Goal: Transaction & Acquisition: Purchase product/service

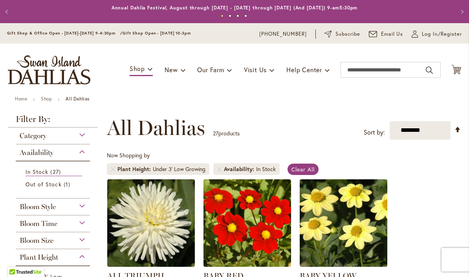
click at [453, 20] on button "Next" at bounding box center [461, 12] width 16 height 16
click at [447, 34] on span "Log In/Register" at bounding box center [442, 34] width 40 height 8
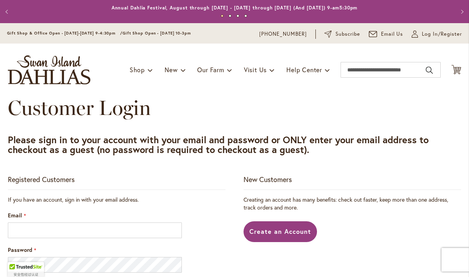
click at [152, 232] on input "Email" at bounding box center [95, 231] width 174 height 16
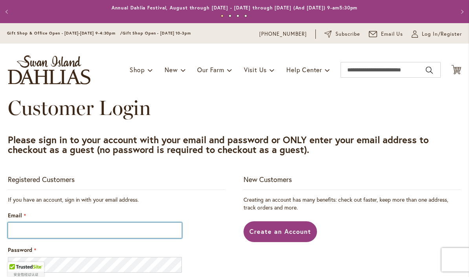
type input "**********"
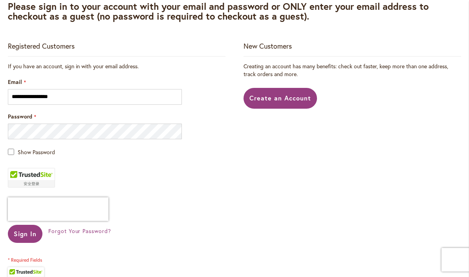
scroll to position [157, 0]
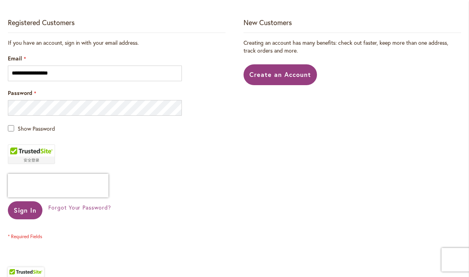
click at [27, 212] on span "Sign In" at bounding box center [25, 210] width 23 height 8
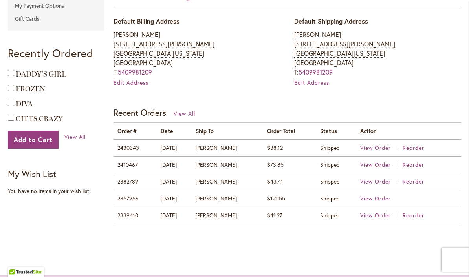
scroll to position [255, 0]
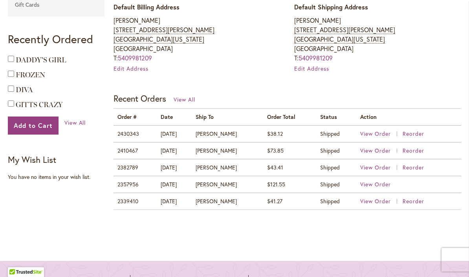
click at [376, 134] on span "View Order" at bounding box center [375, 133] width 31 height 7
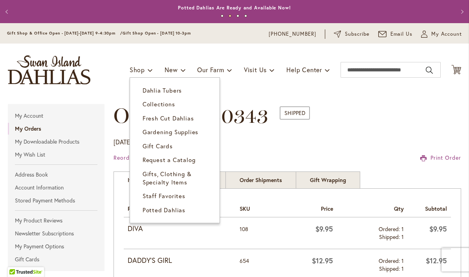
click at [180, 88] on link "Dahlia Tubers" at bounding box center [175, 91] width 90 height 14
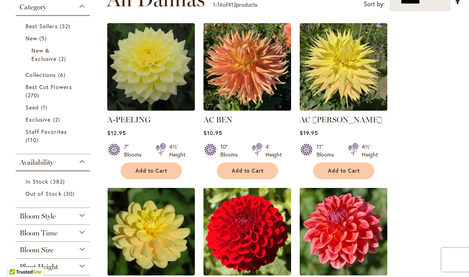
scroll to position [216, 0]
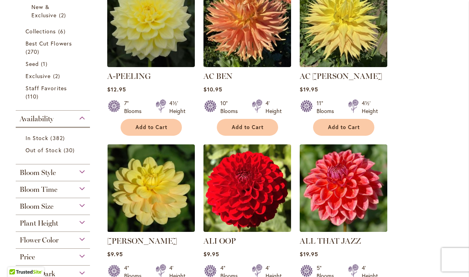
click at [60, 136] on span "382 items" at bounding box center [58, 138] width 16 height 8
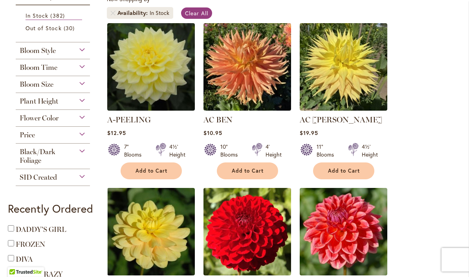
scroll to position [170, 0]
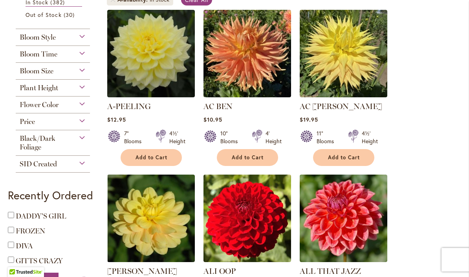
click at [80, 87] on div "Plant Height" at bounding box center [53, 86] width 74 height 13
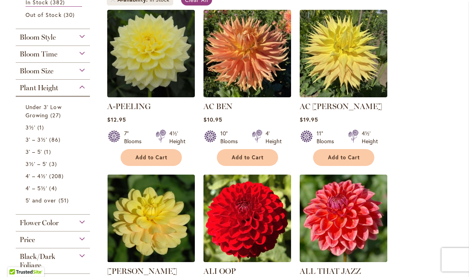
click at [55, 116] on span "27 items" at bounding box center [56, 115] width 12 height 8
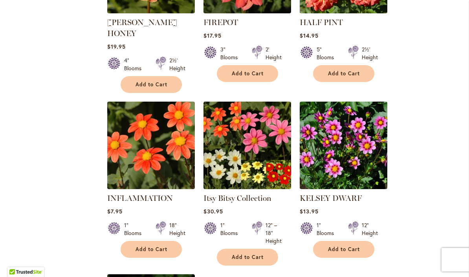
scroll to position [751, 0]
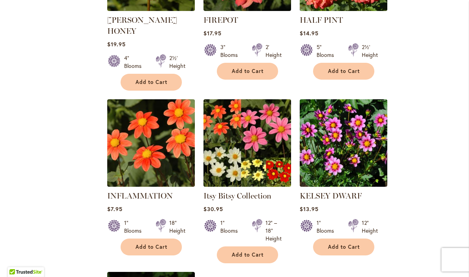
click at [265, 247] on button "Add to Cart" at bounding box center [247, 255] width 61 height 17
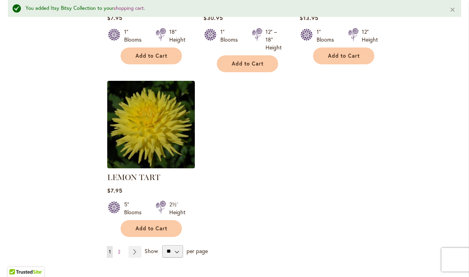
scroll to position [989, 0]
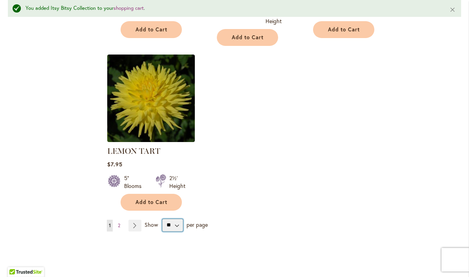
click at [178, 219] on select "** ** ** **" at bounding box center [172, 225] width 21 height 13
select select "**"
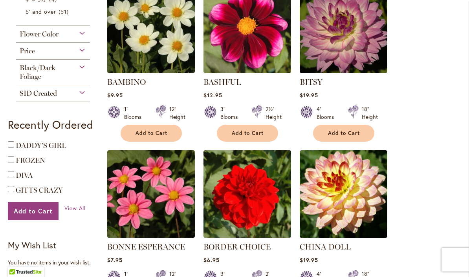
scroll to position [359, 0]
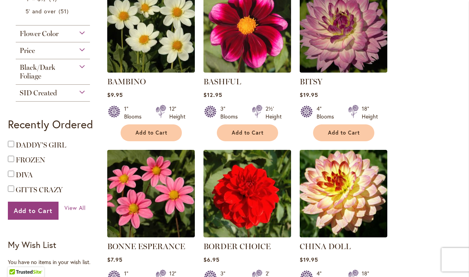
click at [358, 135] on span "Add to Cart" at bounding box center [344, 133] width 32 height 7
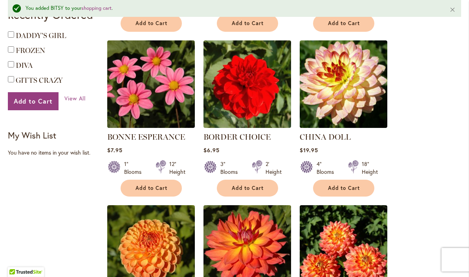
scroll to position [493, 0]
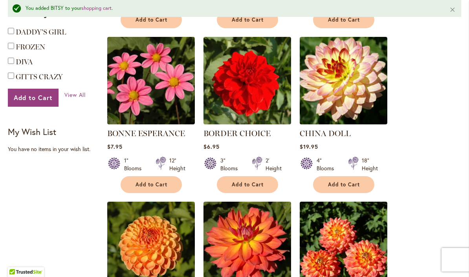
click at [357, 188] on button "Add to Cart" at bounding box center [343, 184] width 61 height 17
click at [266, 186] on button "Add to Cart" at bounding box center [247, 184] width 61 height 17
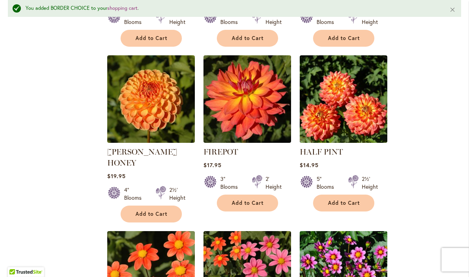
scroll to position [650, 0]
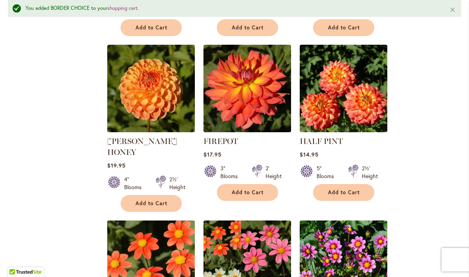
click at [170, 195] on button "Add to Cart" at bounding box center [151, 203] width 61 height 17
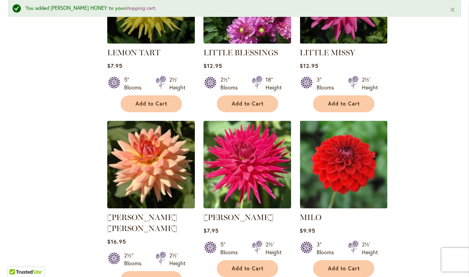
scroll to position [1093, 0]
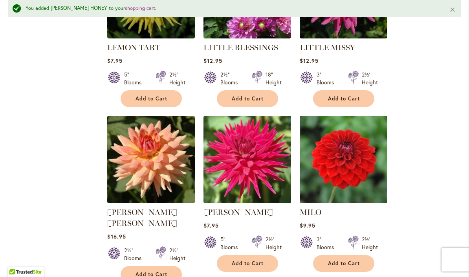
click at [360, 260] on span "Add to Cart" at bounding box center [344, 263] width 32 height 7
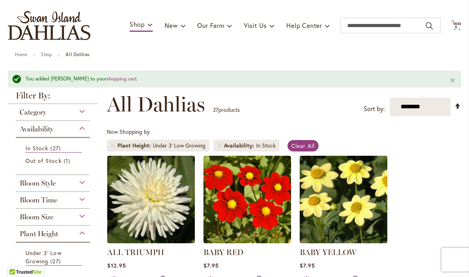
scroll to position [46, 0]
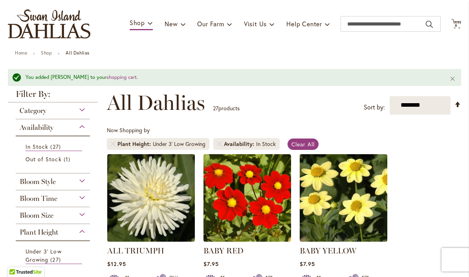
click at [113, 145] on link "Remove Plant Height Under 3' Low Growing" at bounding box center [113, 144] width 5 height 5
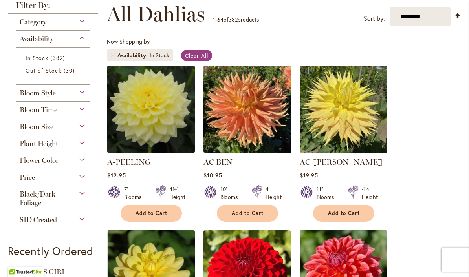
click at [84, 92] on div "Bloom Style" at bounding box center [53, 91] width 74 height 13
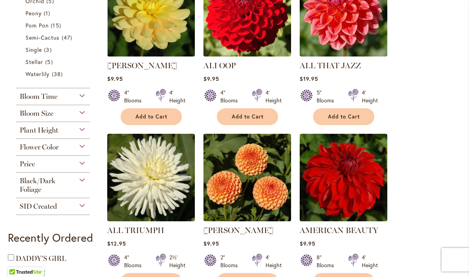
scroll to position [390, 0]
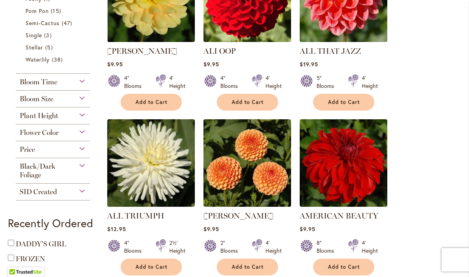
click at [79, 103] on div "Bloom Size" at bounding box center [53, 97] width 74 height 13
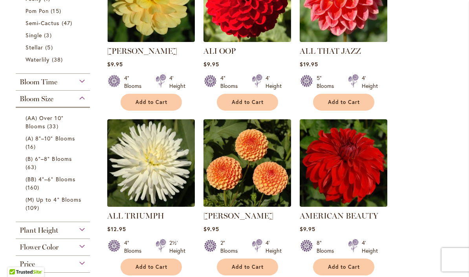
click at [81, 231] on div "Plant Height" at bounding box center [53, 228] width 74 height 13
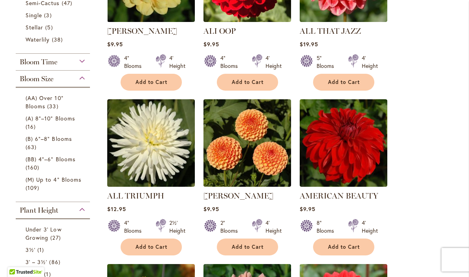
scroll to position [409, 0]
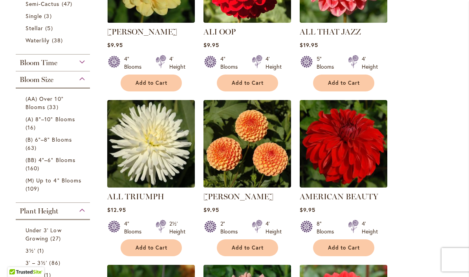
click at [48, 105] on span "33 items" at bounding box center [53, 107] width 13 height 8
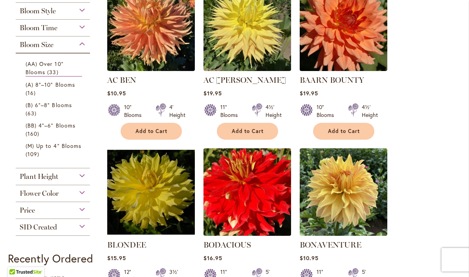
scroll to position [196, 0]
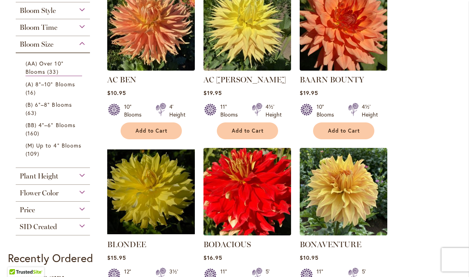
click at [84, 179] on div "Plant Height" at bounding box center [53, 174] width 74 height 13
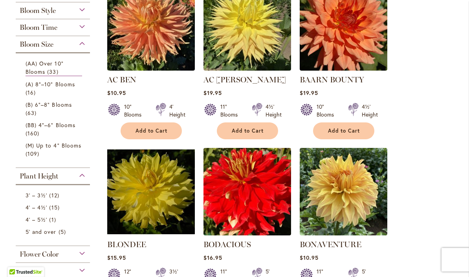
click at [53, 199] on span "12 items" at bounding box center [55, 195] width 12 height 8
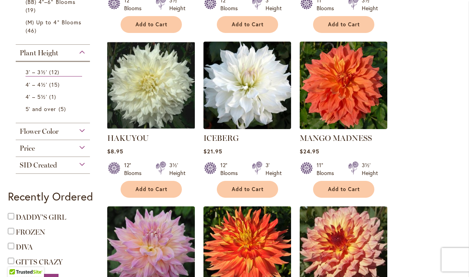
scroll to position [303, 0]
click at [260, 189] on span "Add to Cart" at bounding box center [248, 189] width 32 height 7
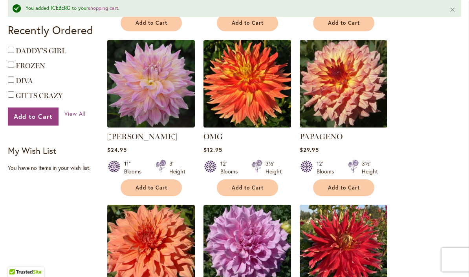
scroll to position [495, 0]
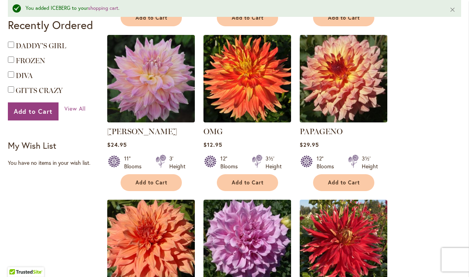
click at [169, 183] on button "Add to Cart" at bounding box center [151, 182] width 61 height 17
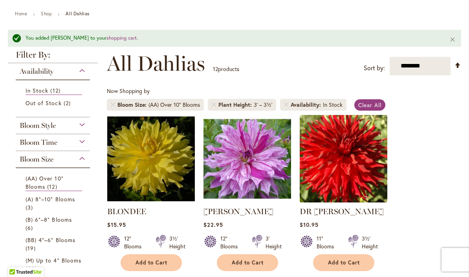
scroll to position [88, 0]
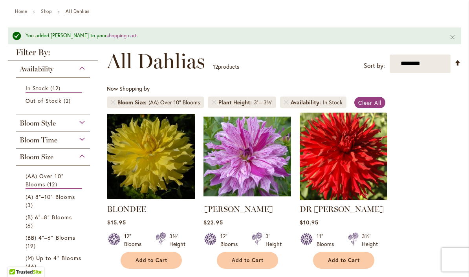
click at [70, 201] on span "(A) 8"–10" Blooms" at bounding box center [50, 196] width 49 height 7
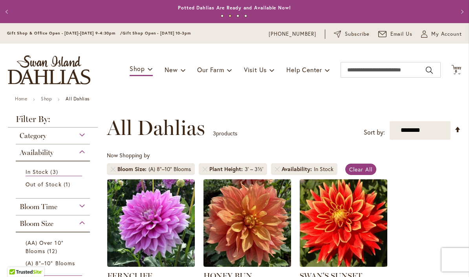
click at [113, 170] on link at bounding box center [113, 169] width 5 height 5
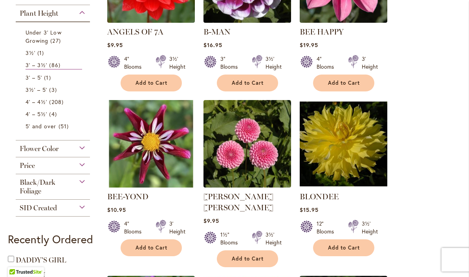
scroll to position [252, 0]
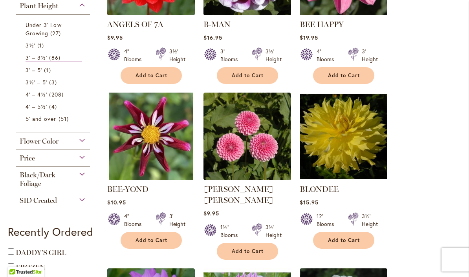
click at [167, 242] on span "Add to Cart" at bounding box center [151, 240] width 32 height 7
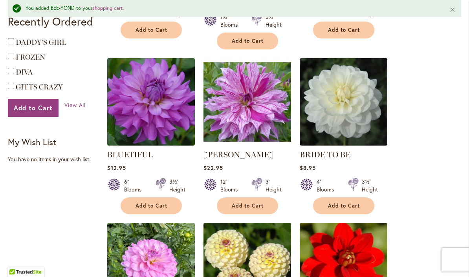
scroll to position [505, 0]
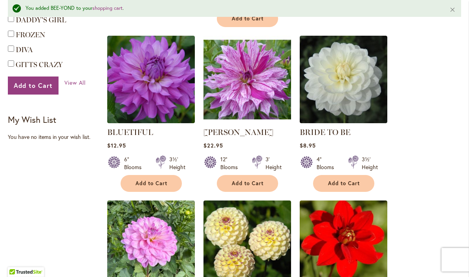
click at [167, 180] on span "Add to Cart" at bounding box center [151, 183] width 32 height 7
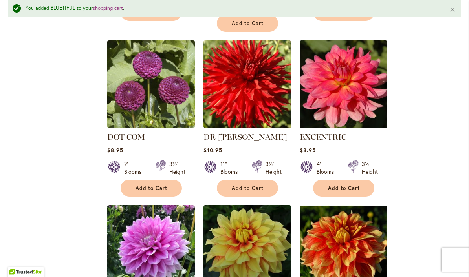
scroll to position [1188, 0]
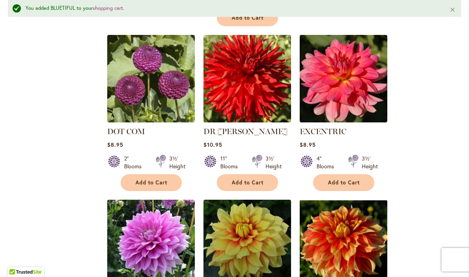
click at [169, 174] on button "Add to Cart" at bounding box center [151, 182] width 61 height 17
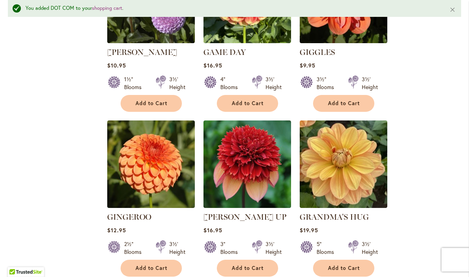
scroll to position [1620, 0]
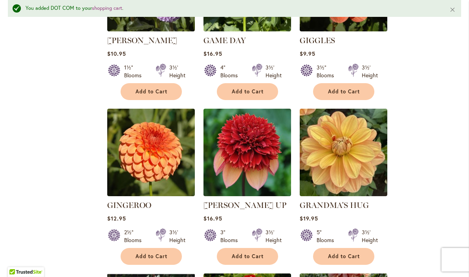
click at [263, 253] on span "Add to Cart" at bounding box center [248, 256] width 32 height 7
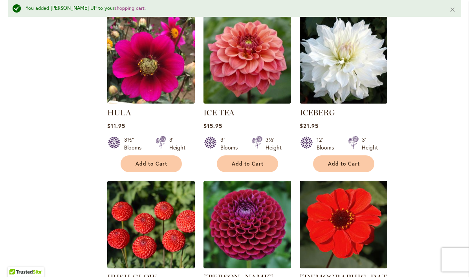
scroll to position [2208, 0]
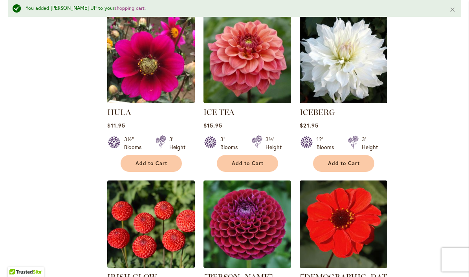
click at [359, 160] on span "Add to Cart" at bounding box center [344, 163] width 32 height 7
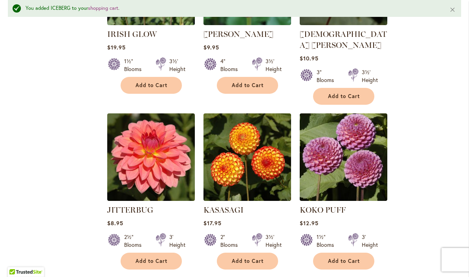
scroll to position [2451, 0]
click at [263, 258] on span "Add to Cart" at bounding box center [248, 261] width 32 height 7
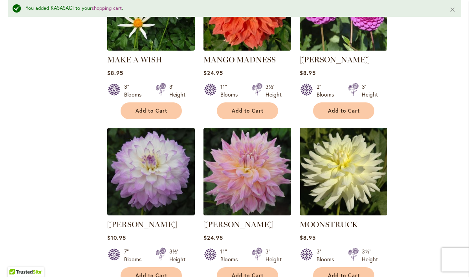
scroll to position [3287, 0]
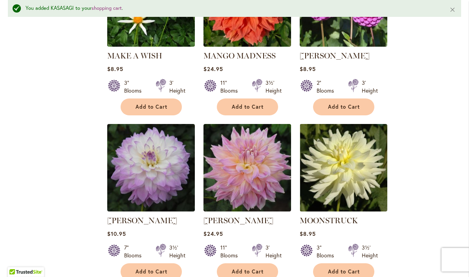
click at [170, 263] on button "Add to Cart" at bounding box center [151, 271] width 61 height 17
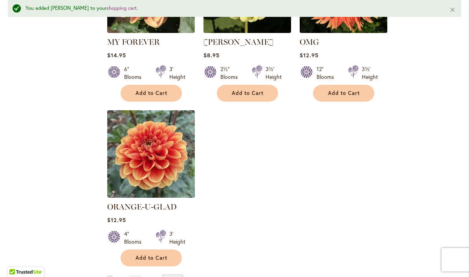
scroll to position [3632, 0]
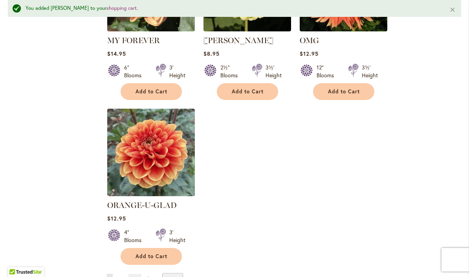
click at [138, 274] on link "Page Next" at bounding box center [134, 280] width 13 height 12
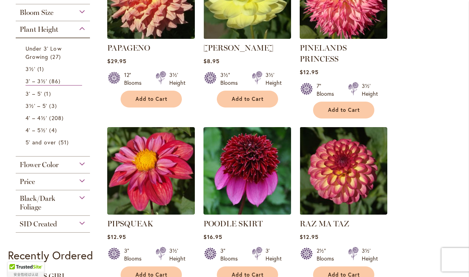
scroll to position [231, 0]
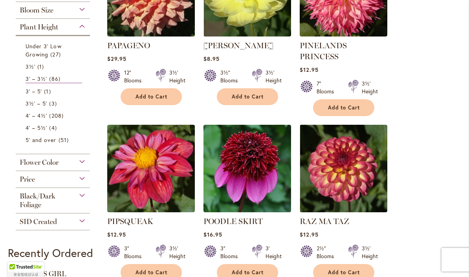
click at [261, 269] on span "Add to Cart" at bounding box center [248, 272] width 32 height 7
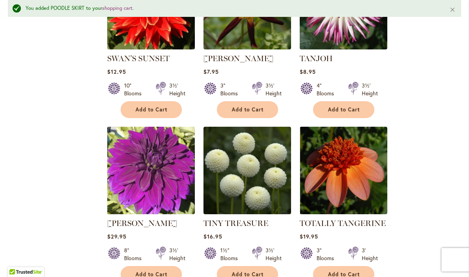
scroll to position [762, 0]
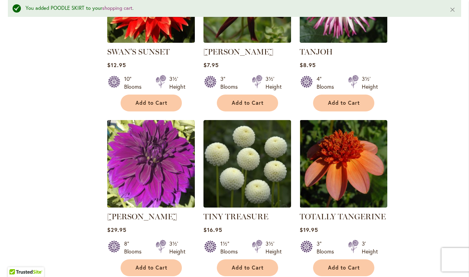
click at [175, 260] on button "Add to Cart" at bounding box center [151, 268] width 61 height 17
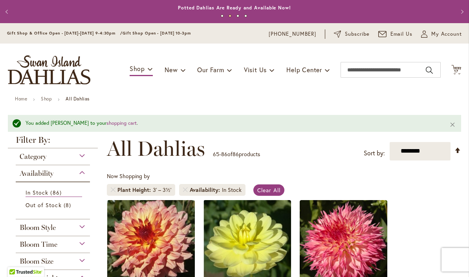
scroll to position [0, 0]
click at [387, 68] on input "Search" at bounding box center [390, 70] width 100 height 16
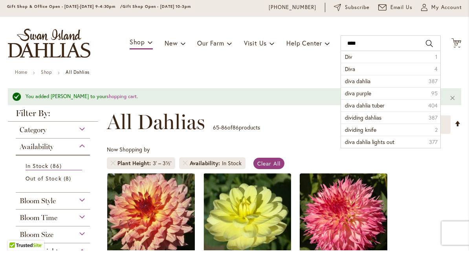
click at [429, 64] on button "Search" at bounding box center [429, 70] width 7 height 13
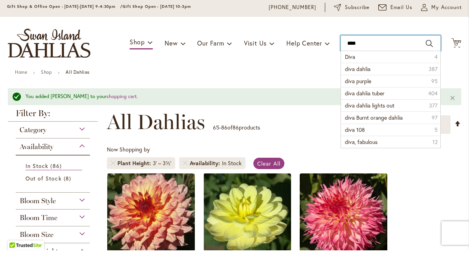
type input "****"
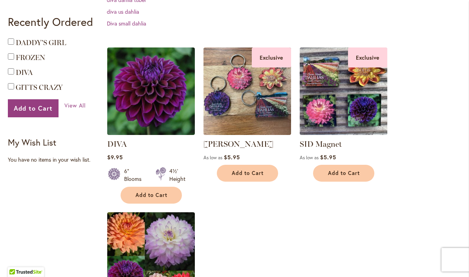
scroll to position [180, 0]
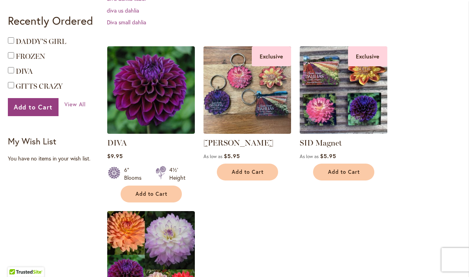
click at [171, 118] on img at bounding box center [151, 90] width 88 height 88
click at [170, 118] on img at bounding box center [151, 90] width 88 height 88
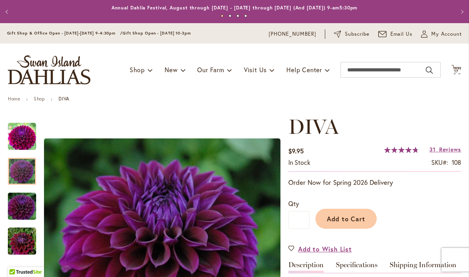
type input "*********"
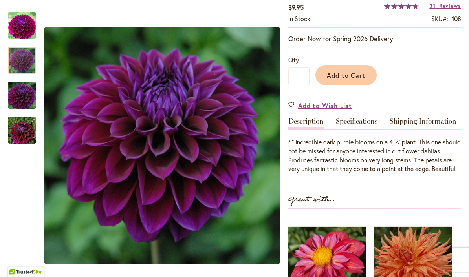
scroll to position [186, 0]
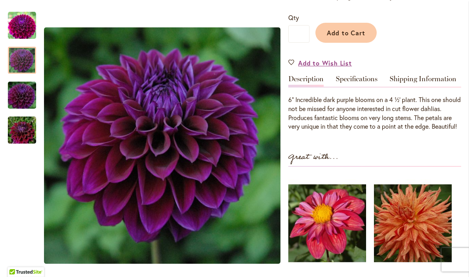
click at [377, 77] on link "Specifications" at bounding box center [357, 80] width 42 height 11
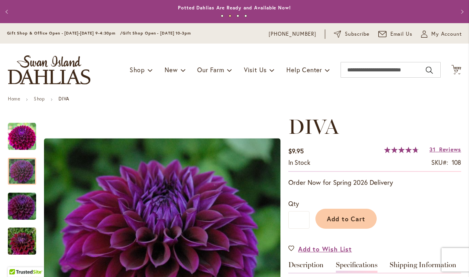
scroll to position [0, 0]
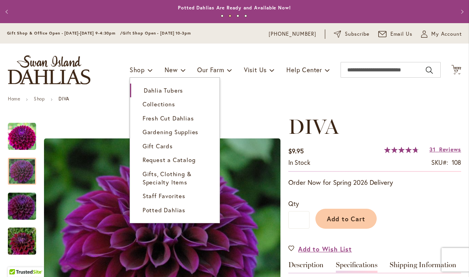
click at [183, 93] on link "Dahlia Tubers" at bounding box center [175, 91] width 90 height 14
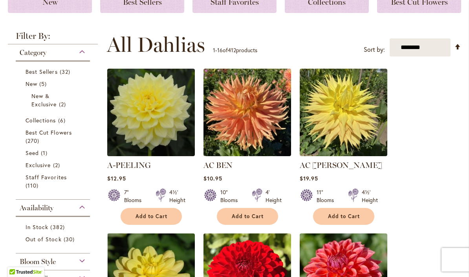
scroll to position [136, 0]
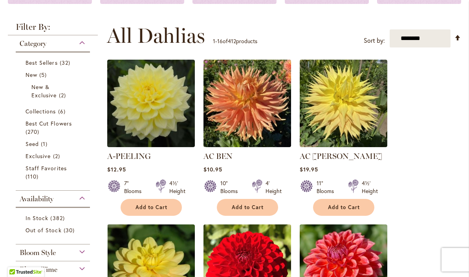
click at [64, 221] on span "382 items" at bounding box center [58, 218] width 16 height 8
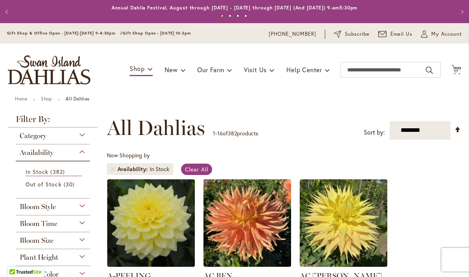
click at [81, 137] on div "Category" at bounding box center [53, 134] width 74 height 13
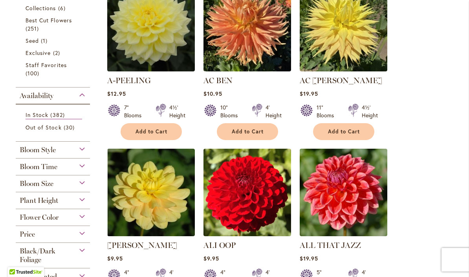
scroll to position [196, 0]
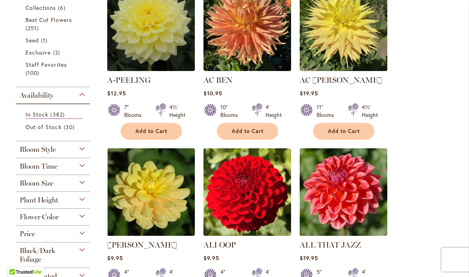
click at [84, 201] on div "Plant Height" at bounding box center [53, 198] width 74 height 13
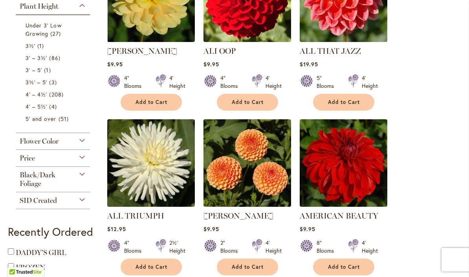
click at [55, 59] on span "86 items" at bounding box center [55, 58] width 13 height 8
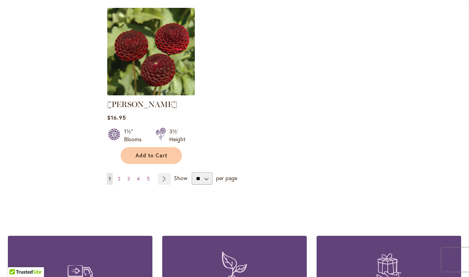
scroll to position [1063, 0]
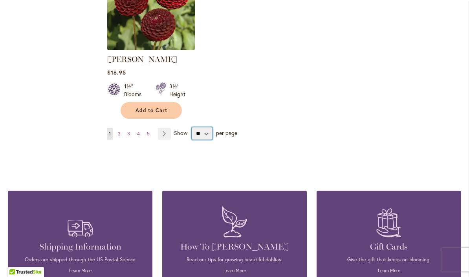
click at [211, 127] on select "** ** ** **" at bounding box center [202, 133] width 21 height 13
select select "**"
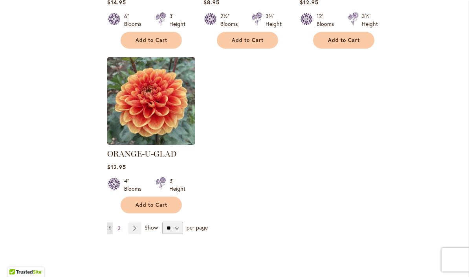
scroll to position [3675, 0]
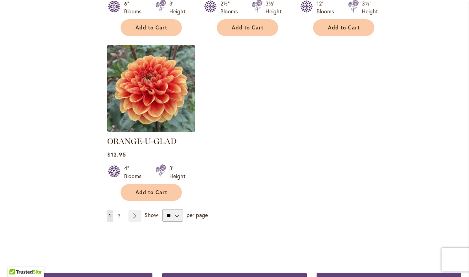
click at [137, 210] on link "Page Next" at bounding box center [134, 216] width 13 height 12
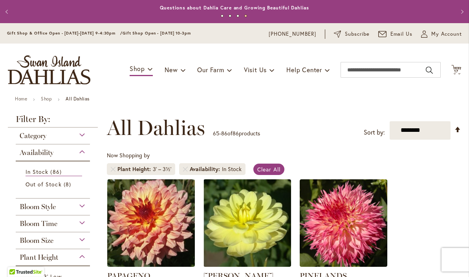
click at [453, 35] on span "My Account" at bounding box center [446, 34] width 31 height 8
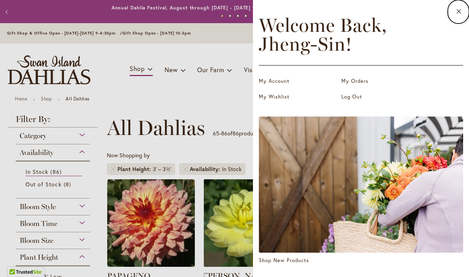
click at [459, 14] on icon at bounding box center [459, 11] width 6 height 7
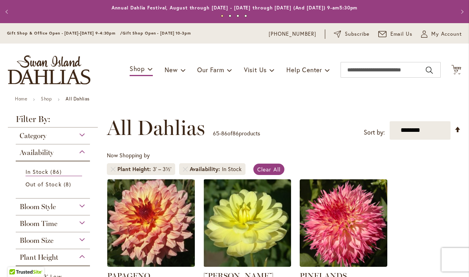
click at [460, 66] on icon "Cart .cls-1 { fill: #231f20; }" at bounding box center [456, 70] width 10 height 10
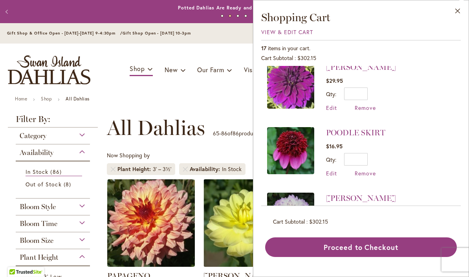
scroll to position [9, 0]
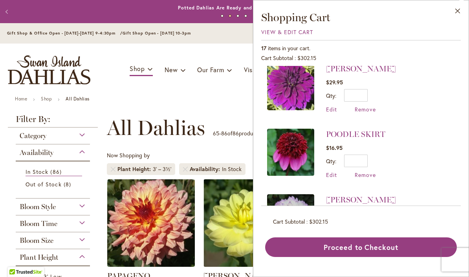
click at [373, 109] on span "Remove" at bounding box center [365, 109] width 21 height 7
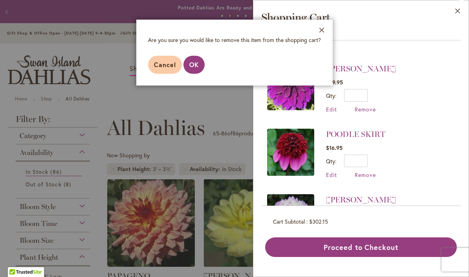
click at [198, 68] on span "OK" at bounding box center [193, 64] width 9 height 8
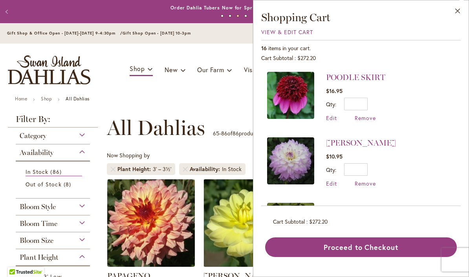
click at [303, 33] on span "View & Edit Cart" at bounding box center [287, 31] width 52 height 7
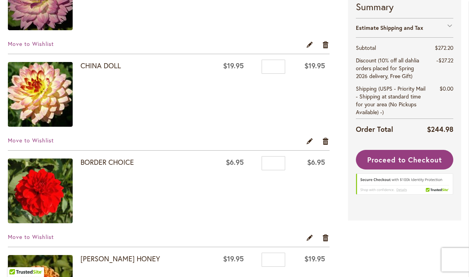
scroll to position [298, 0]
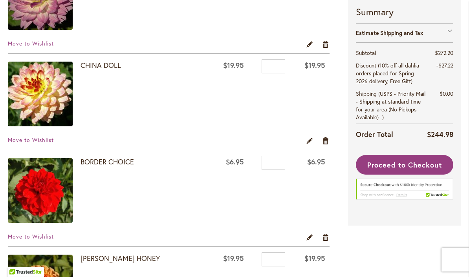
click at [54, 101] on img at bounding box center [40, 94] width 65 height 65
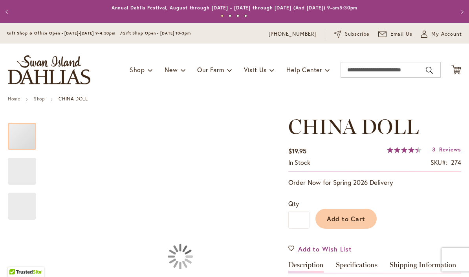
type input "*********"
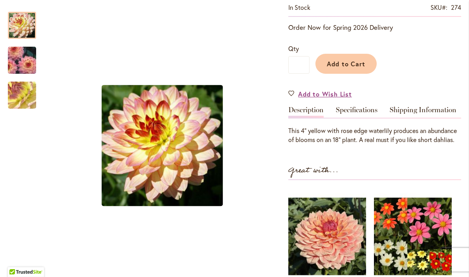
click at [364, 114] on link "Specifications" at bounding box center [357, 111] width 42 height 11
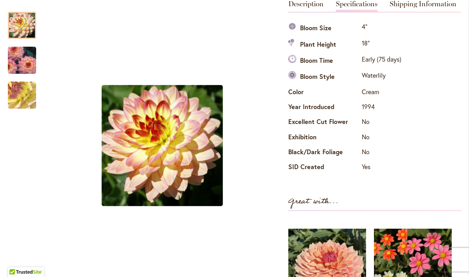
click at [435, 9] on link "Shipping Information" at bounding box center [423, 5] width 67 height 11
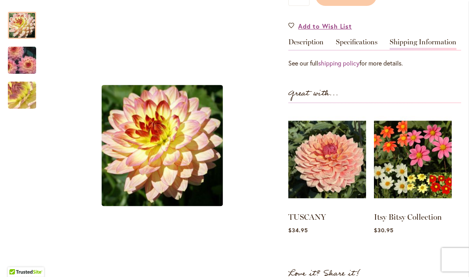
scroll to position [178, 0]
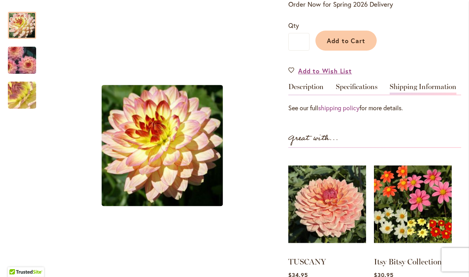
click at [321, 89] on link "Description" at bounding box center [305, 88] width 35 height 11
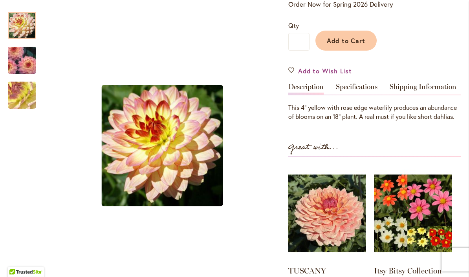
click at [323, 83] on link "Description" at bounding box center [305, 88] width 35 height 11
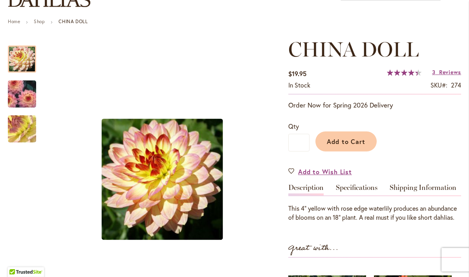
scroll to position [74, 0]
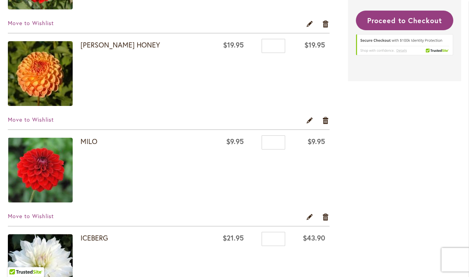
scroll to position [513, 0]
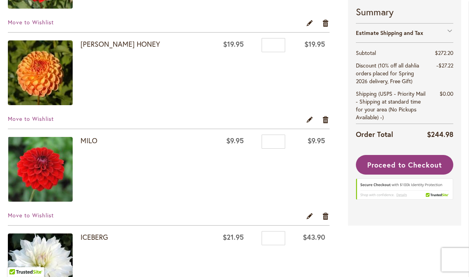
click at [50, 174] on img at bounding box center [40, 169] width 65 height 65
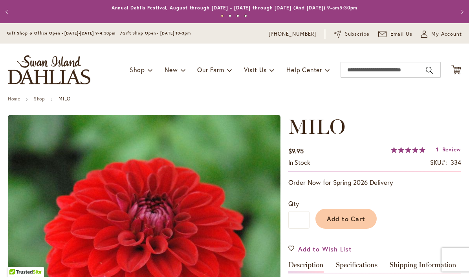
type input "*********"
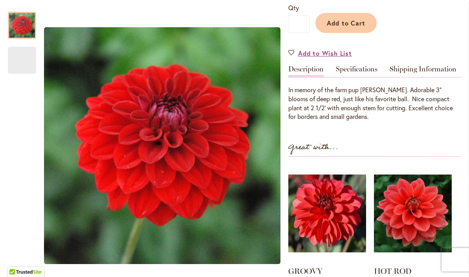
scroll to position [198, 0]
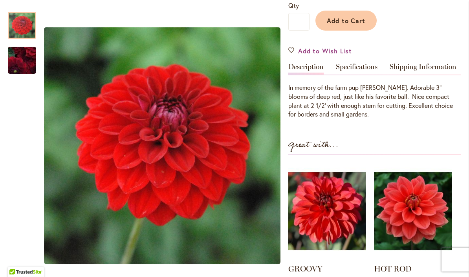
click at [370, 68] on link "Specifications" at bounding box center [357, 68] width 42 height 11
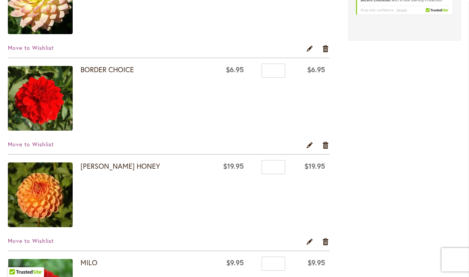
scroll to position [400, 0]
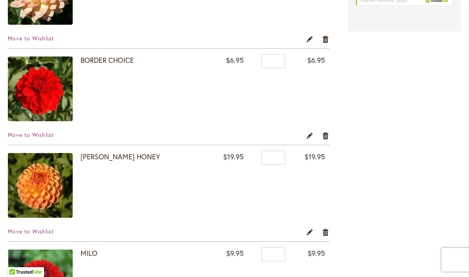
click at [58, 101] on img at bounding box center [40, 89] width 65 height 65
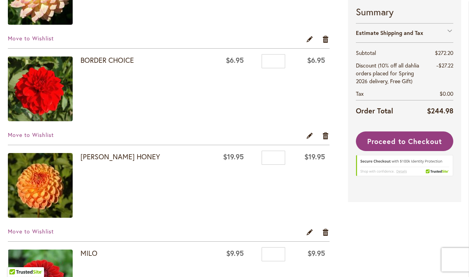
click at [58, 103] on img at bounding box center [40, 89] width 65 height 65
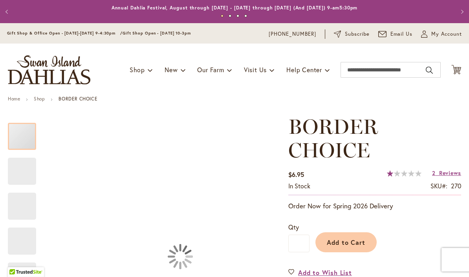
type input "*********"
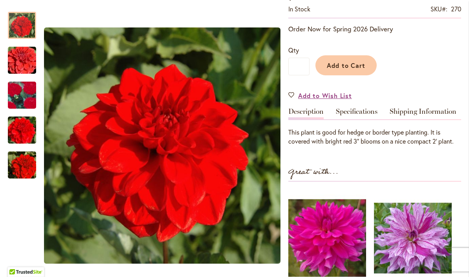
scroll to position [179, 0]
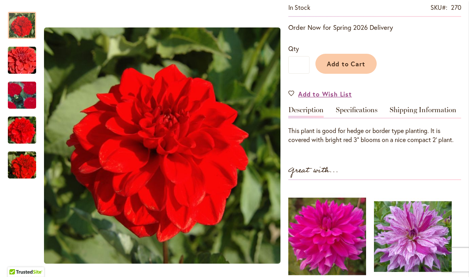
click at [24, 177] on img "BORDER CHOICE" at bounding box center [22, 165] width 57 height 38
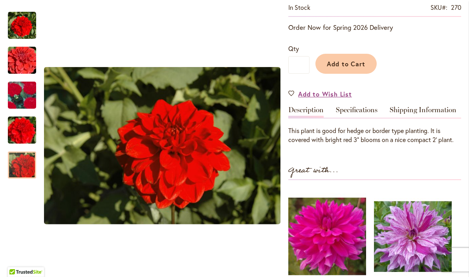
click at [28, 174] on img "BORDER CHOICE" at bounding box center [22, 165] width 57 height 38
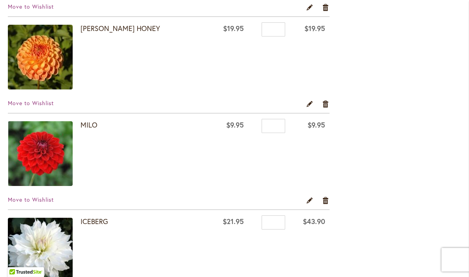
scroll to position [529, 0]
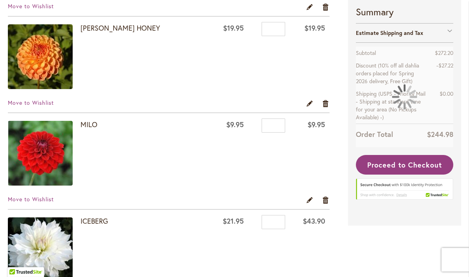
click at [329, 199] on link "Remove item" at bounding box center [325, 200] width 7 height 9
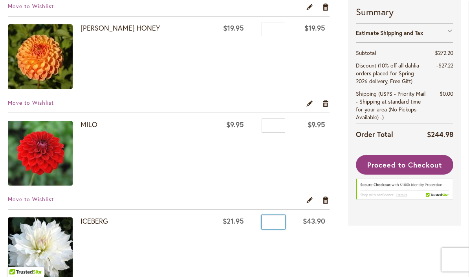
click at [268, 215] on input "*" at bounding box center [274, 222] width 24 height 14
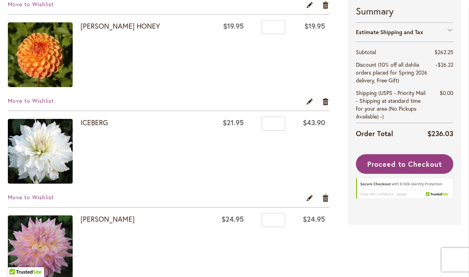
scroll to position [534, 0]
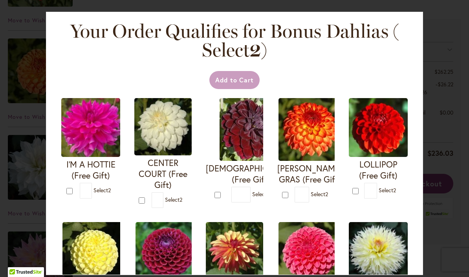
click at [309, 194] on div "* Select 2" at bounding box center [319, 195] width 48 height 16
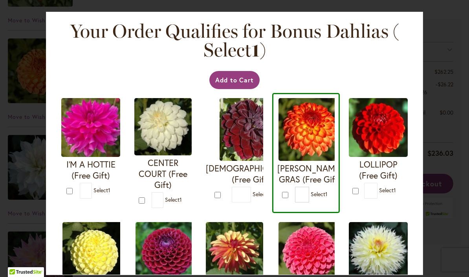
click at [447, 59] on div "Your Order Qualifies for Bonus Dahlias ( Select 1 ) Add to Cart I'M A HOTTIE (F…" at bounding box center [234, 138] width 469 height 277
click at [439, 71] on div "Your Order Qualifies for Bonus Dahlias ( Select 1 ) Add to Cart I'M A HOTTIE (F…" at bounding box center [234, 138] width 469 height 277
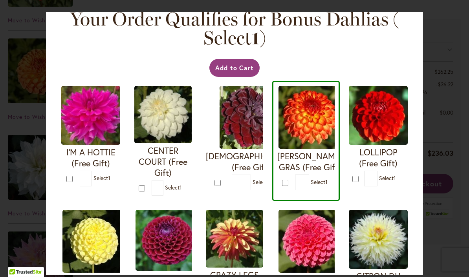
scroll to position [11, 0]
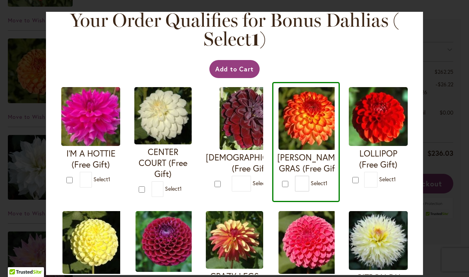
click at [313, 121] on img at bounding box center [309, 118] width 63 height 63
type input "*"
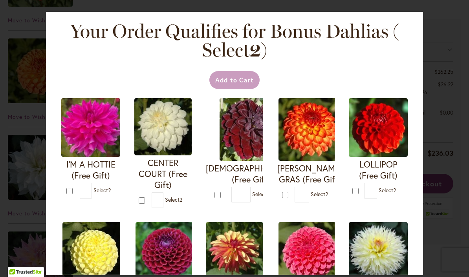
scroll to position [0, 0]
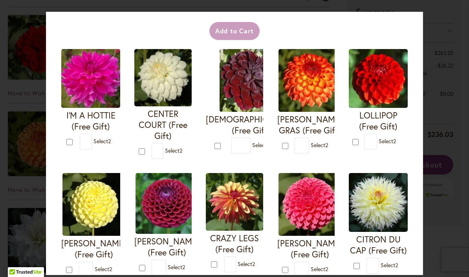
scroll to position [66, 0]
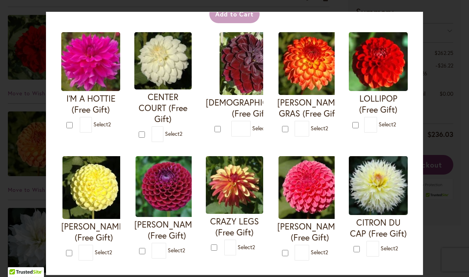
click at [314, 82] on img at bounding box center [309, 63] width 63 height 63
type input "*"
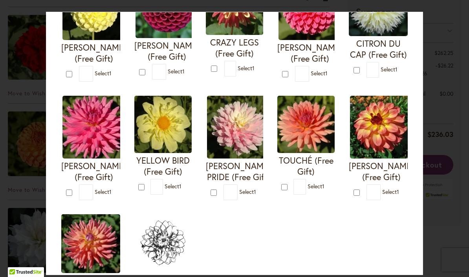
scroll to position [237, 0]
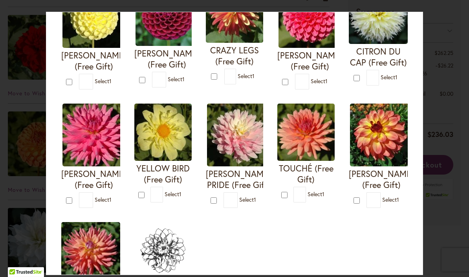
click at [388, 144] on img at bounding box center [381, 135] width 63 height 63
type input "*"
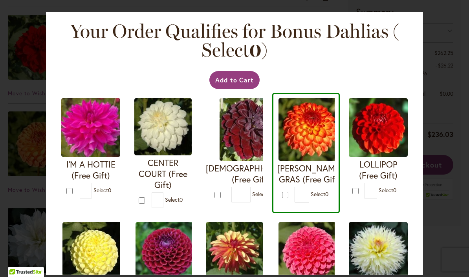
scroll to position [0, 0]
click at [245, 80] on button "Add to Cart" at bounding box center [234, 80] width 51 height 18
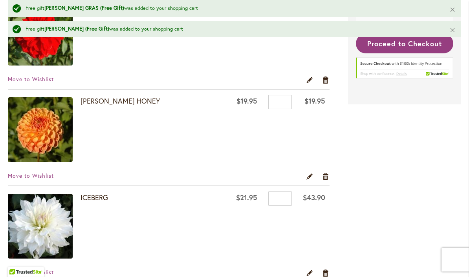
scroll to position [499, 0]
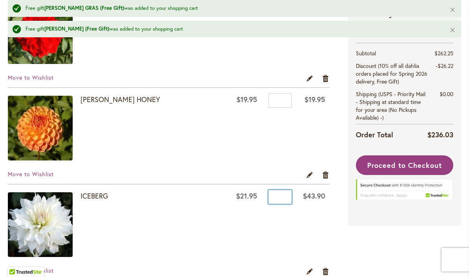
click at [281, 199] on input "*" at bounding box center [280, 197] width 24 height 14
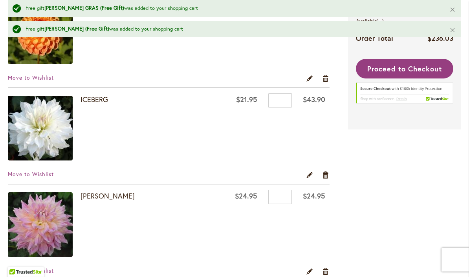
scroll to position [600, 0]
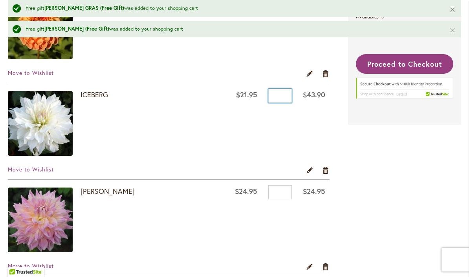
type input "*"
click at [314, 117] on td "$43.90" at bounding box center [312, 124] width 33 height 83
click at [311, 170] on link "Edit" at bounding box center [309, 170] width 7 height 9
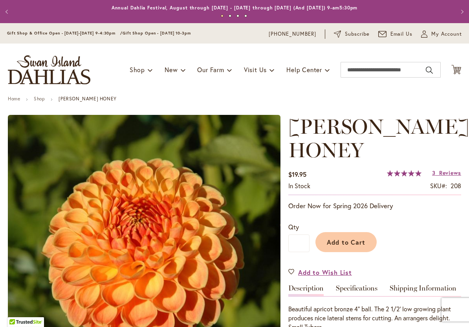
type input "*********"
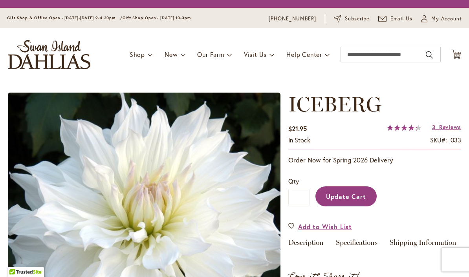
type input "*"
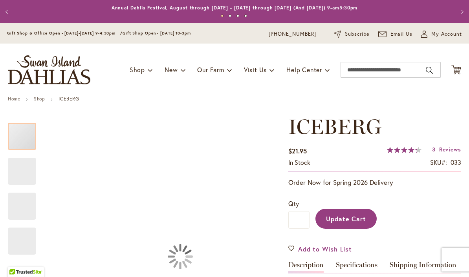
type input "*********"
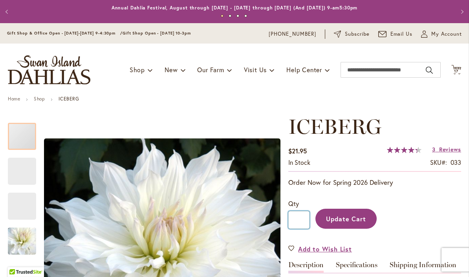
click at [304, 222] on input "*" at bounding box center [298, 220] width 21 height 18
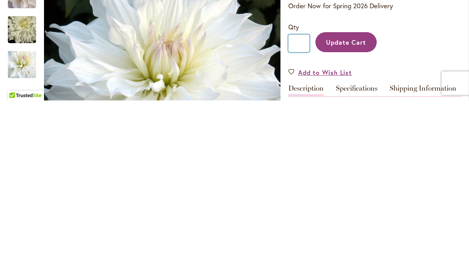
type input "*"
click at [354, 215] on span "Update Cart" at bounding box center [346, 219] width 40 height 8
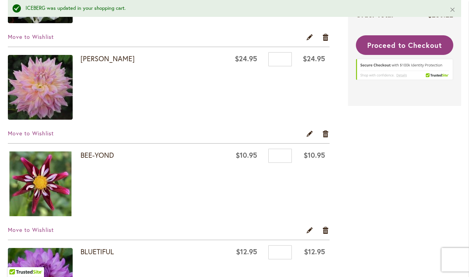
scroll to position [713, 0]
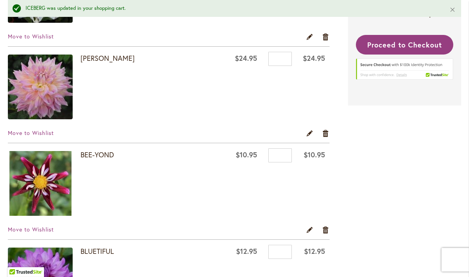
click at [327, 133] on link "Remove item" at bounding box center [325, 133] width 7 height 9
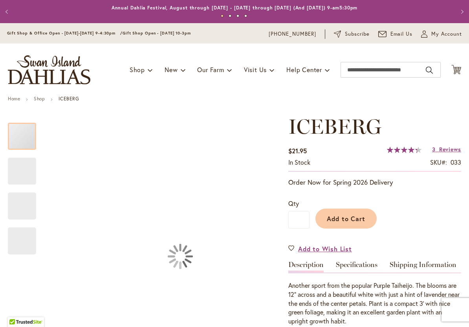
type input "*********"
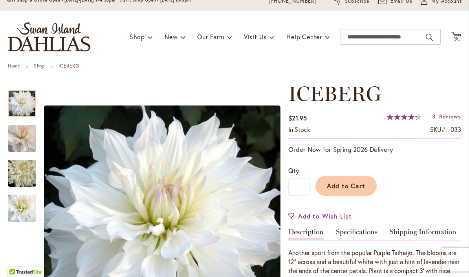
scroll to position [61, 0]
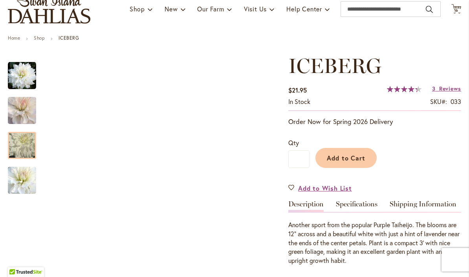
click at [29, 146] on img "ICEBERG" at bounding box center [22, 146] width 57 height 38
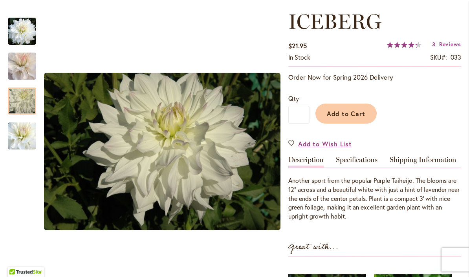
scroll to position [106, 0]
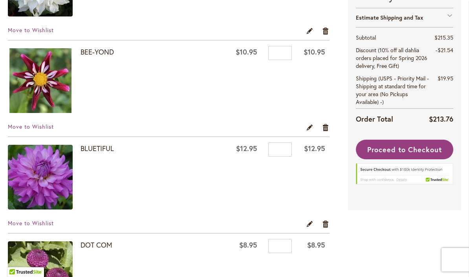
scroll to position [699, 0]
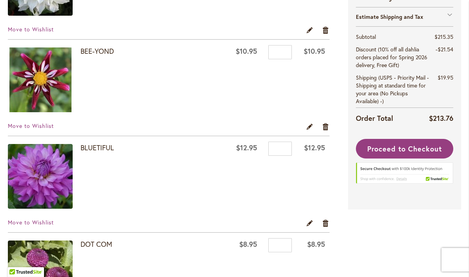
click at [326, 128] on link "Remove item" at bounding box center [325, 126] width 7 height 9
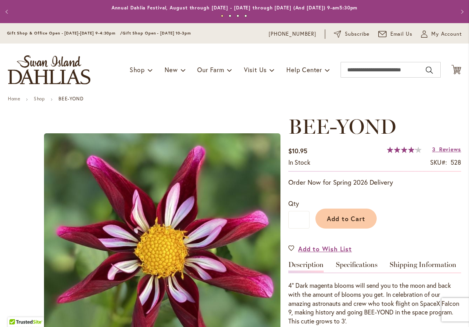
type input "*********"
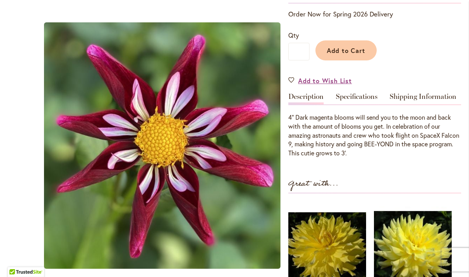
scroll to position [175, 0]
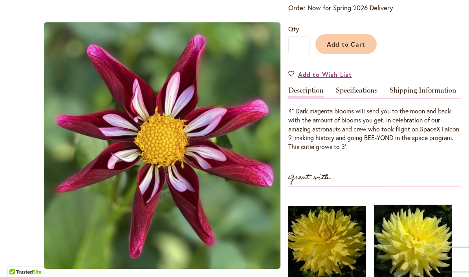
click at [372, 95] on link "Specifications" at bounding box center [357, 92] width 42 height 11
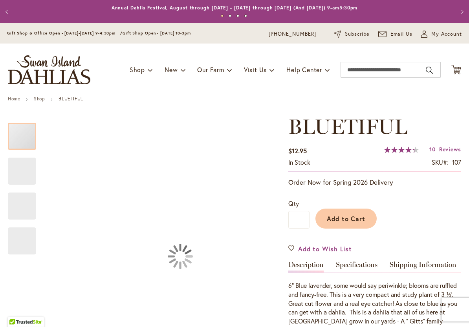
type input "*********"
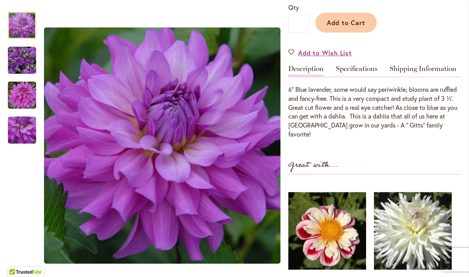
scroll to position [196, 0]
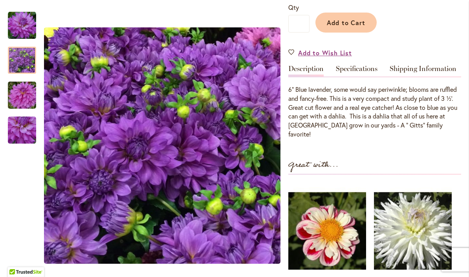
click at [32, 60] on img "Bluetiful" at bounding box center [22, 60] width 28 height 28
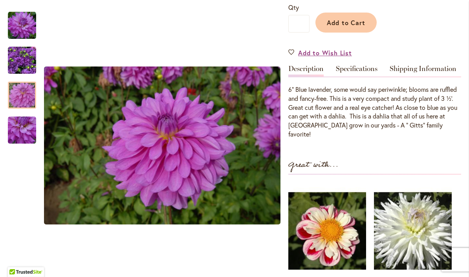
click at [23, 107] on img "Bluetiful" at bounding box center [22, 96] width 57 height 38
click at [18, 142] on img "Bluetiful" at bounding box center [22, 130] width 28 height 28
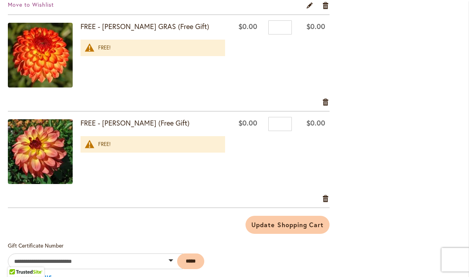
scroll to position [1304, 0]
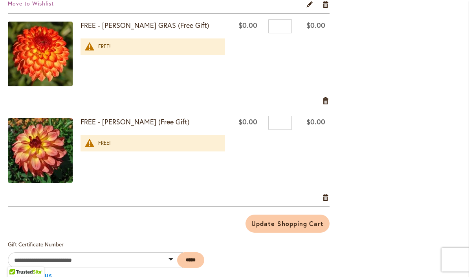
click at [49, 139] on img at bounding box center [40, 150] width 65 height 65
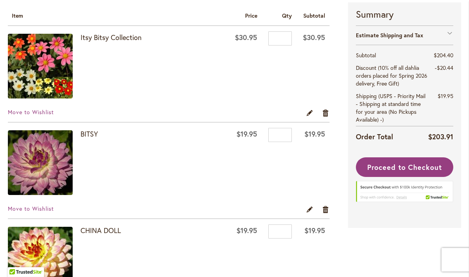
scroll to position [134, 0]
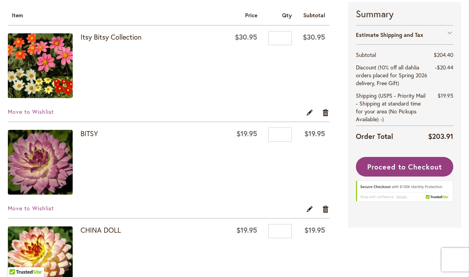
click at [326, 113] on link "Remove item" at bounding box center [325, 112] width 7 height 9
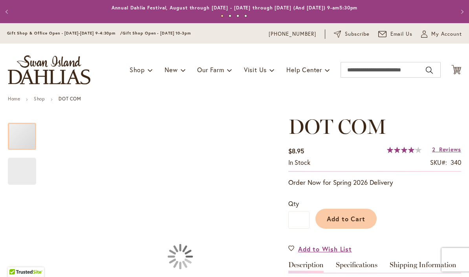
type input "*********"
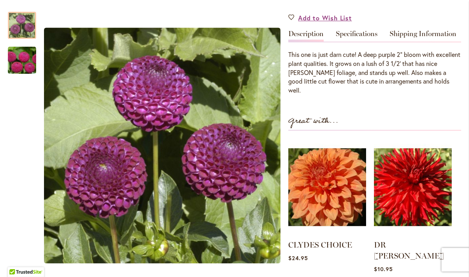
scroll to position [227, 0]
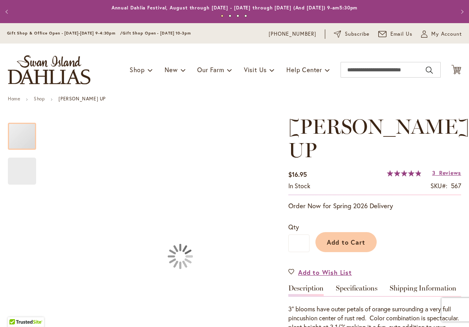
type input "*********"
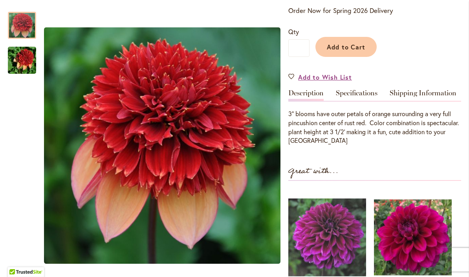
scroll to position [208, 0]
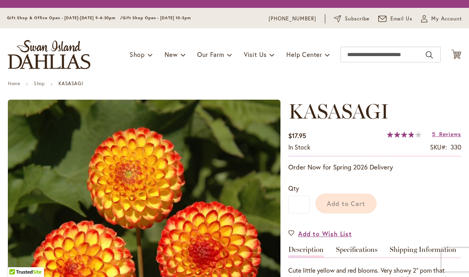
type input "*********"
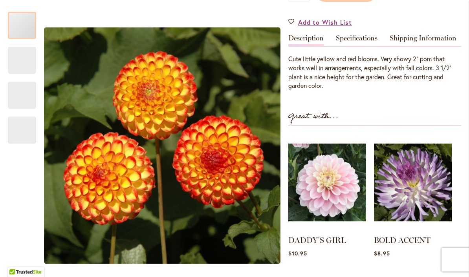
scroll to position [226, 0]
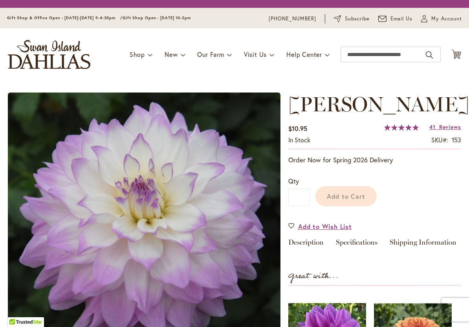
type input "*********"
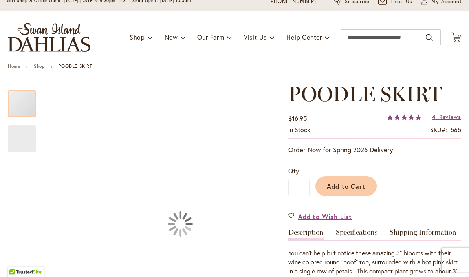
type input "*********"
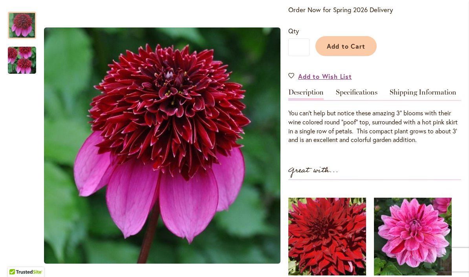
scroll to position [172, 0]
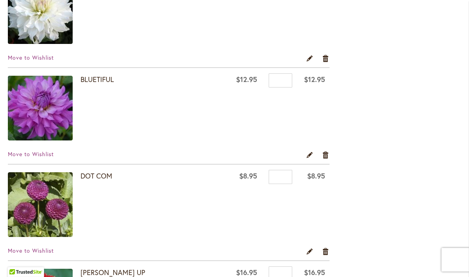
scroll to position [544, 0]
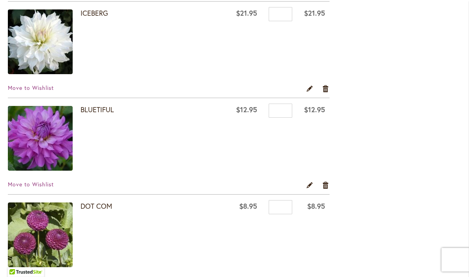
click at [291, 87] on div "Move to Wishlist Edit Remove item" at bounding box center [169, 91] width 322 height 14
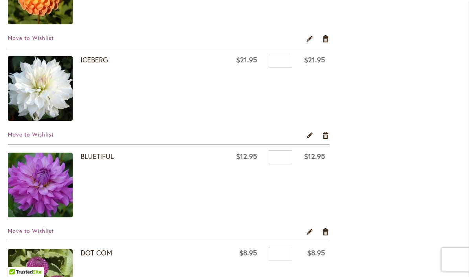
scroll to position [482, 0]
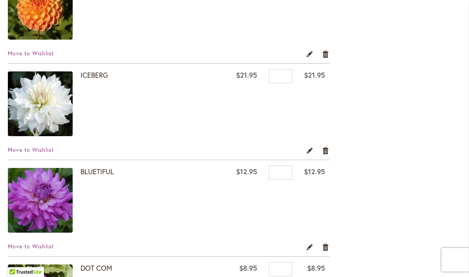
click at [324, 151] on link "Remove item" at bounding box center [325, 150] width 7 height 9
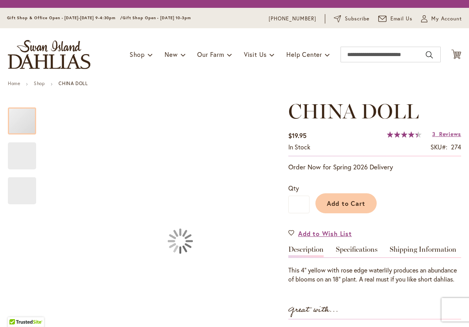
type input "*********"
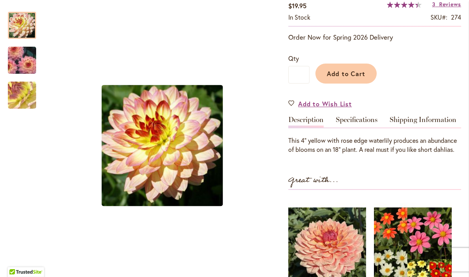
scroll to position [146, 0]
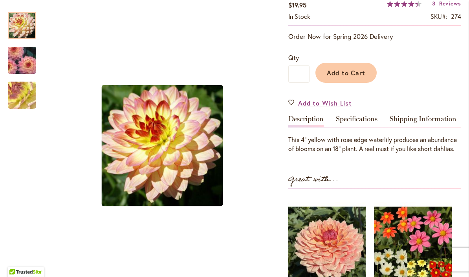
click at [366, 121] on link "Specifications" at bounding box center [357, 120] width 42 height 11
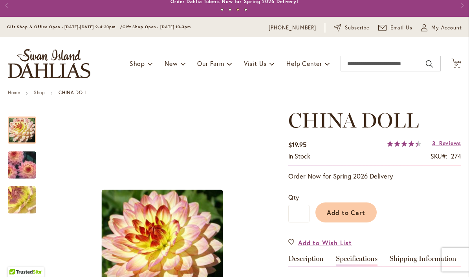
scroll to position [5, 0]
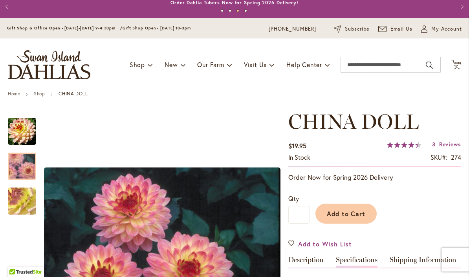
click at [21, 164] on img "CHINA DOLL" at bounding box center [22, 166] width 57 height 40
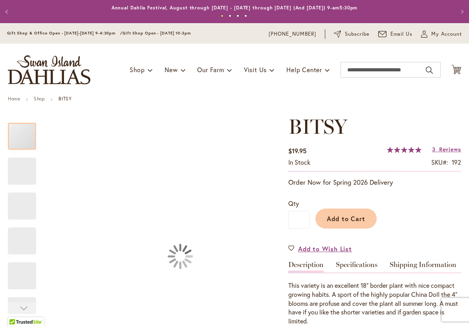
type input "*********"
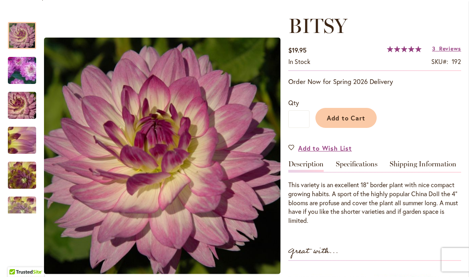
scroll to position [100, 0]
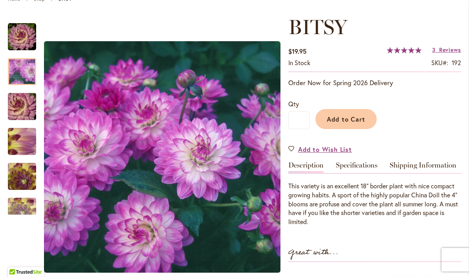
click at [26, 78] on img "BITSY" at bounding box center [22, 72] width 55 height 54
click at [19, 107] on img "BITSY" at bounding box center [22, 107] width 57 height 38
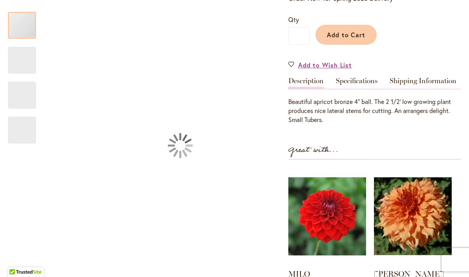
type input "*********"
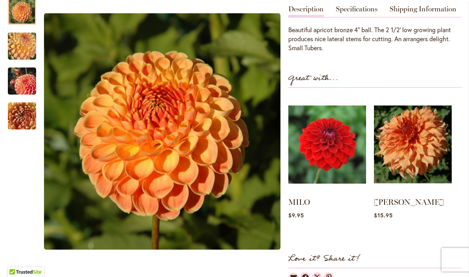
scroll to position [259, 0]
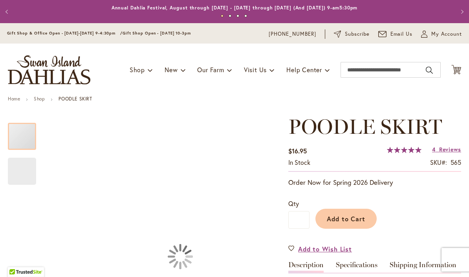
type input "*********"
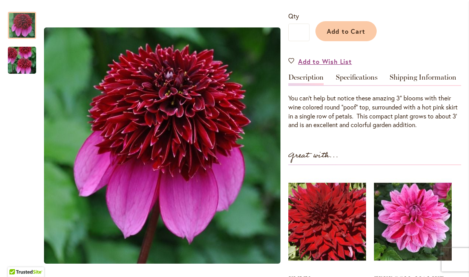
scroll to position [188, 0]
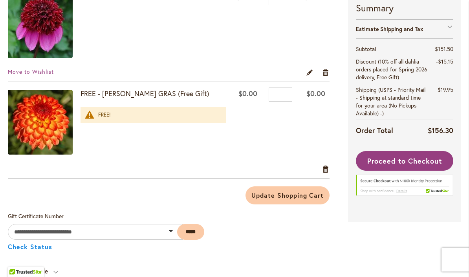
scroll to position [1043, 0]
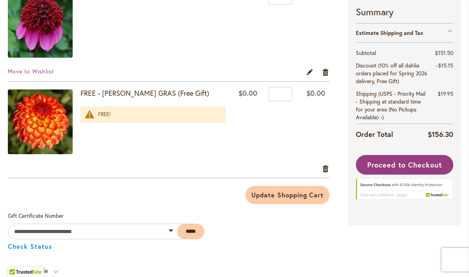
click at [307, 197] on span "Update Shopping Cart" at bounding box center [287, 195] width 72 height 8
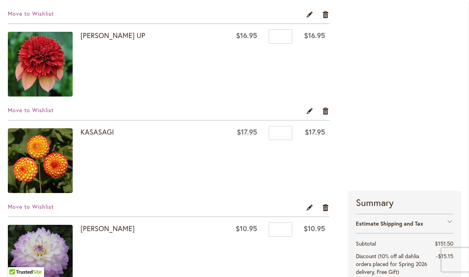
scroll to position [713, 0]
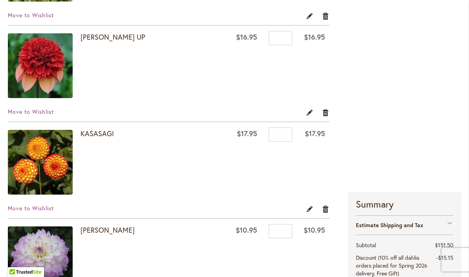
click at [326, 112] on link "Remove item" at bounding box center [325, 112] width 7 height 9
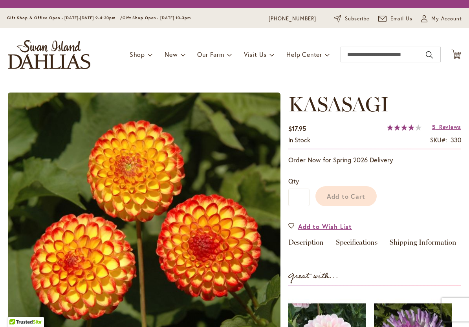
type input "*********"
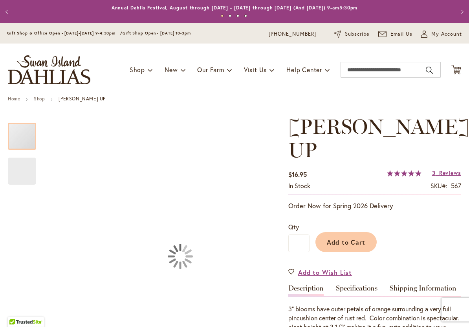
type input "*********"
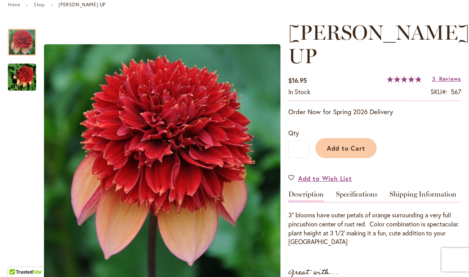
scroll to position [95, 0]
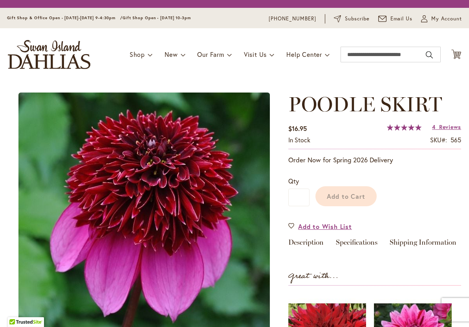
type input "*********"
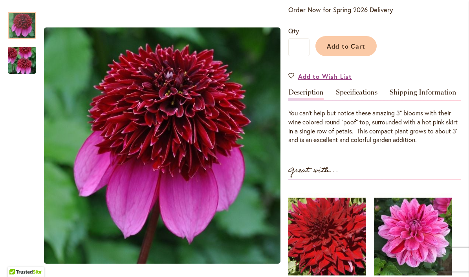
scroll to position [176, 0]
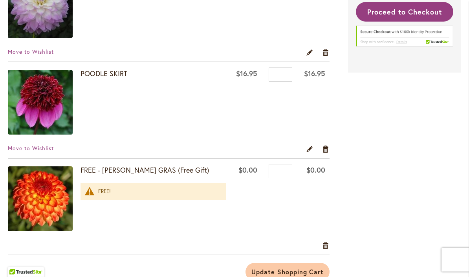
scroll to position [881, 0]
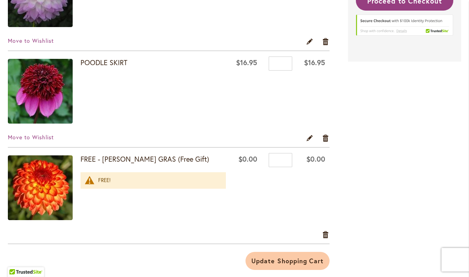
click at [328, 234] on link "Remove item" at bounding box center [325, 234] width 7 height 9
click at [327, 233] on link "Remove item" at bounding box center [325, 234] width 7 height 9
click at [323, 240] on div "Remove item" at bounding box center [169, 237] width 322 height 14
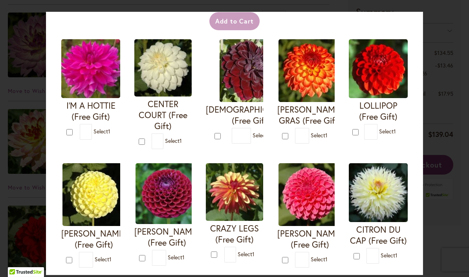
scroll to position [59, 0]
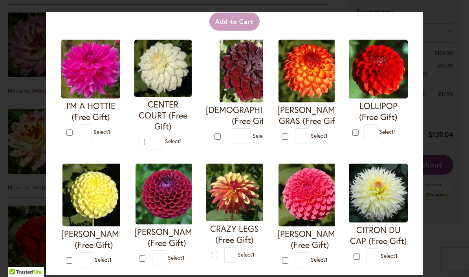
type input "*"
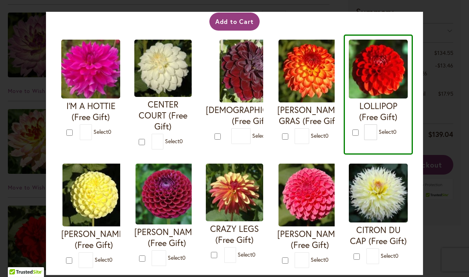
click at [248, 16] on button "Add to Cart" at bounding box center [234, 22] width 51 height 18
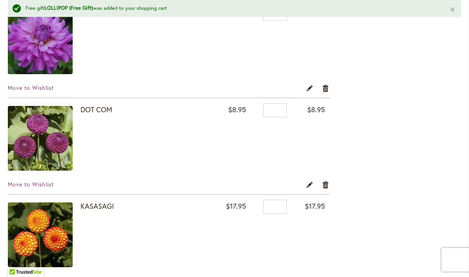
scroll to position [566, 0]
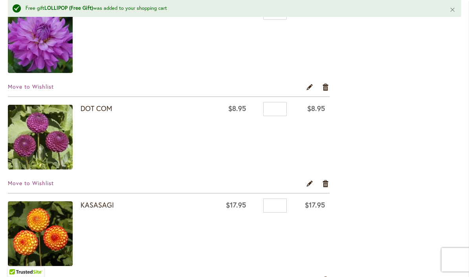
click at [326, 183] on link "Remove item" at bounding box center [325, 183] width 7 height 9
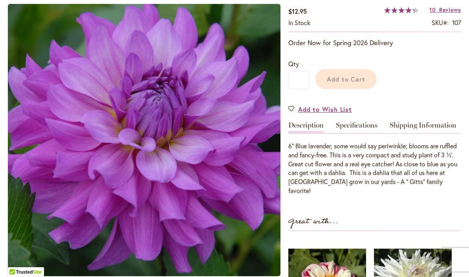
type input "*********"
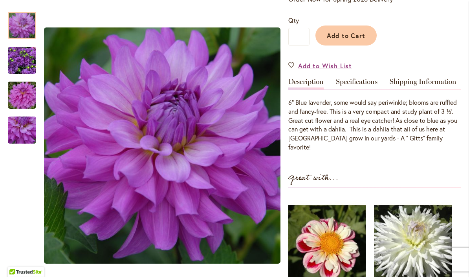
scroll to position [186, 0]
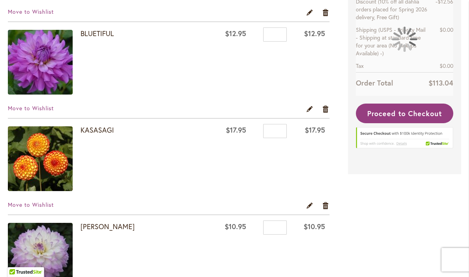
scroll to position [524, 0]
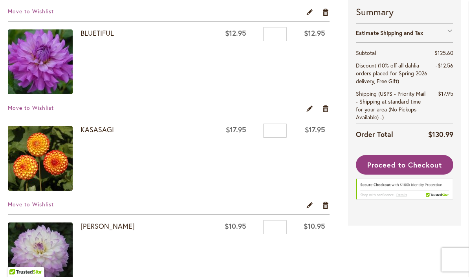
click at [326, 206] on link "Remove item" at bounding box center [325, 205] width 7 height 9
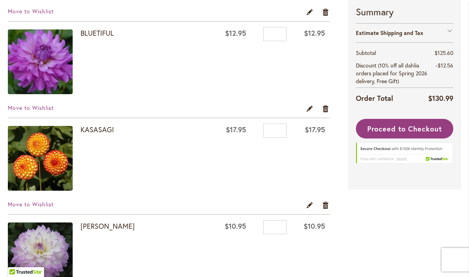
click at [323, 204] on link "Remove item" at bounding box center [325, 205] width 7 height 9
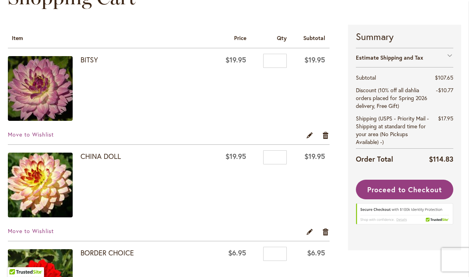
scroll to position [109, 0]
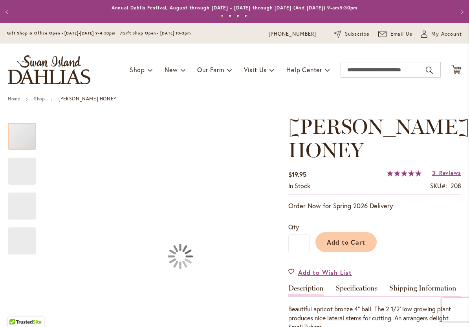
type input "*********"
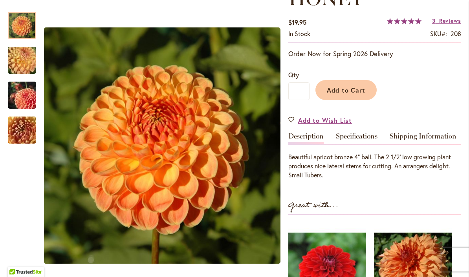
scroll to position [154, 0]
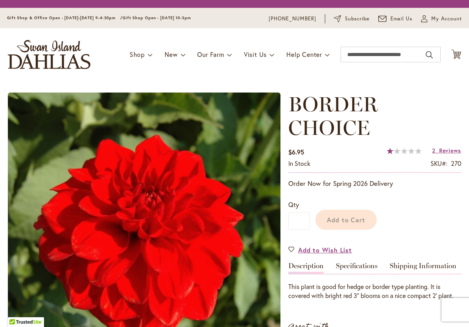
type input "*********"
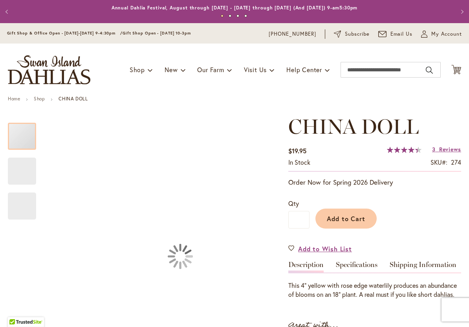
type input "*********"
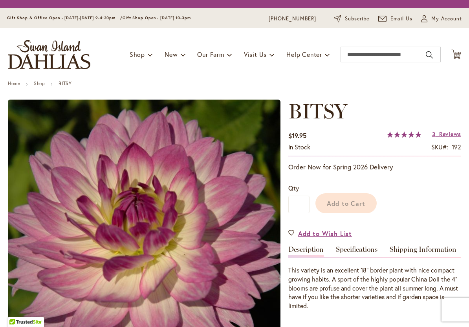
type input "*********"
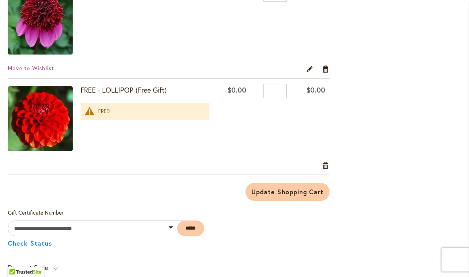
scroll to position [750, 0]
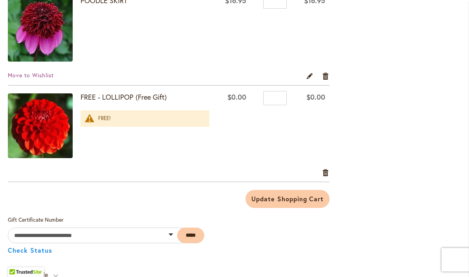
click at [326, 170] on link "Remove item" at bounding box center [325, 172] width 7 height 9
click at [327, 176] on link "Remove item" at bounding box center [325, 172] width 7 height 9
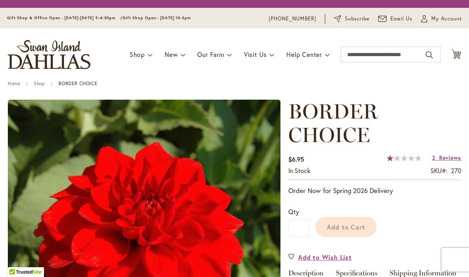
type input "*********"
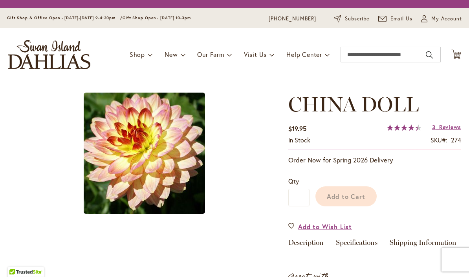
type input "*********"
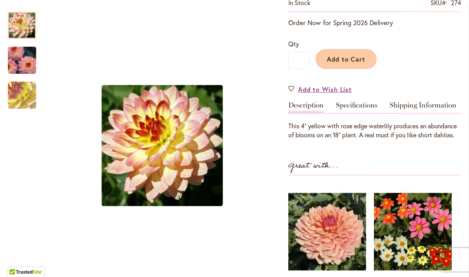
scroll to position [160, 0]
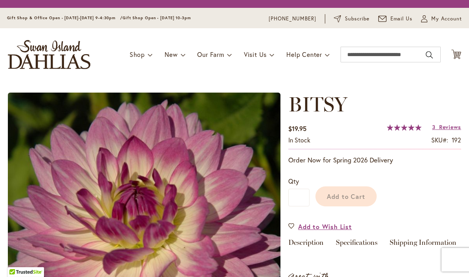
type input "*********"
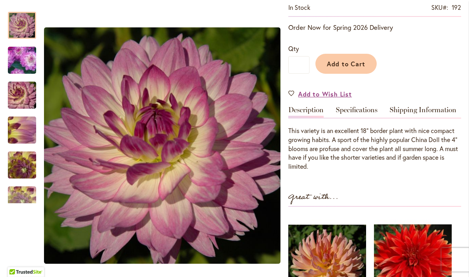
scroll to position [155, 0]
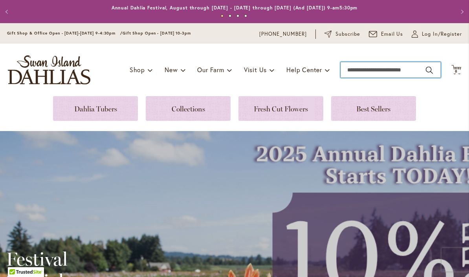
click at [377, 73] on input "Search" at bounding box center [390, 70] width 100 height 16
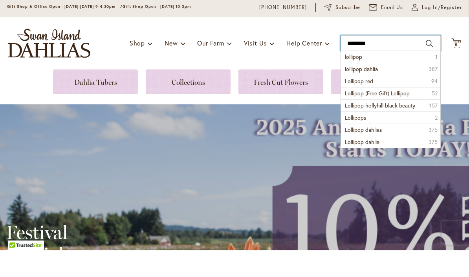
click at [434, 62] on input "********" at bounding box center [390, 70] width 100 height 16
click at [432, 64] on button "Search" at bounding box center [429, 70] width 7 height 13
type input "********"
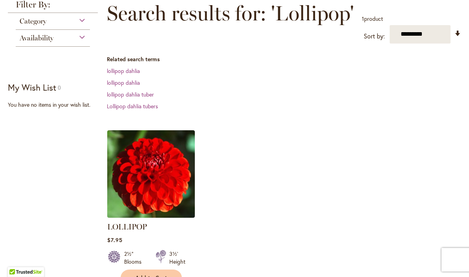
scroll to position [113, 0]
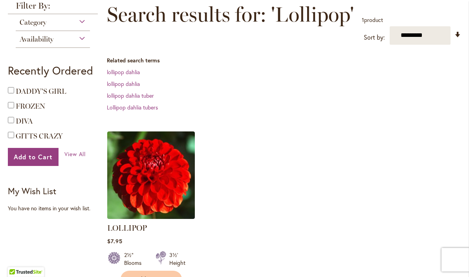
click at [187, 189] on img at bounding box center [151, 176] width 88 height 88
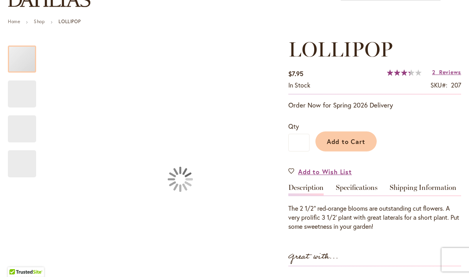
type input "*********"
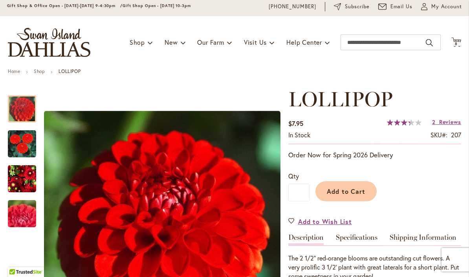
scroll to position [26, 0]
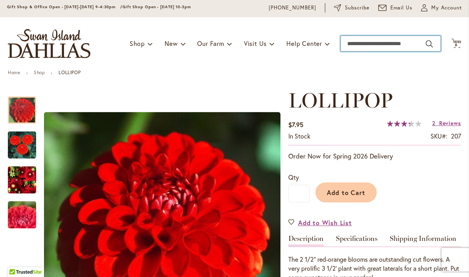
click at [393, 43] on input "Search" at bounding box center [390, 44] width 100 height 16
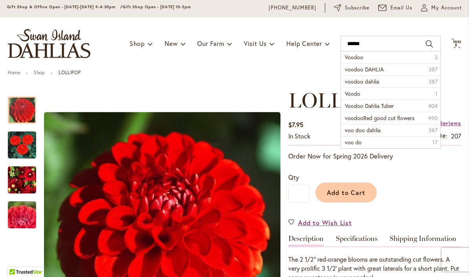
click at [394, 55] on li "Voodoo 2" at bounding box center [390, 57] width 99 height 12
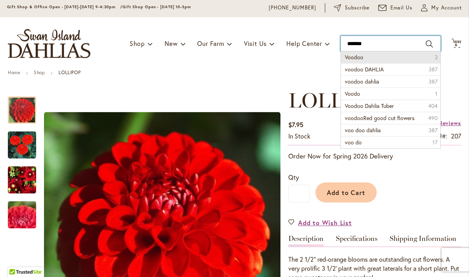
type input "******"
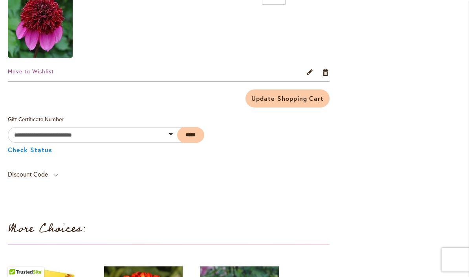
scroll to position [754, 0]
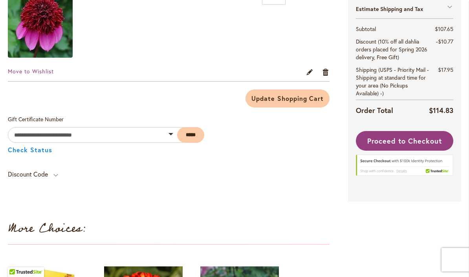
click at [307, 102] on span "Update Shopping Cart" at bounding box center [287, 98] width 72 height 8
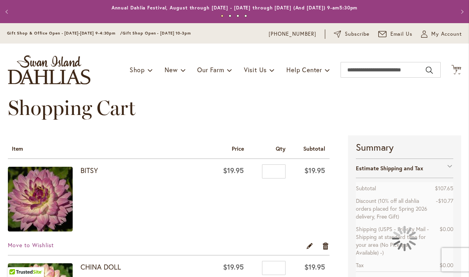
click at [449, 172] on div "Estimate Shipping and Tax" at bounding box center [405, 168] width 98 height 19
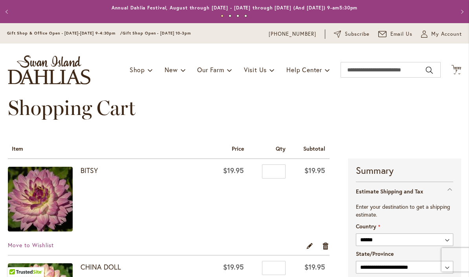
scroll to position [159, 0]
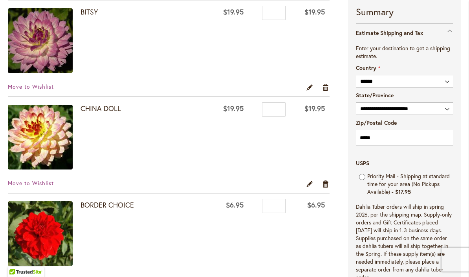
click at [447, 37] on div "Estimate Shipping and Tax" at bounding box center [405, 32] width 98 height 19
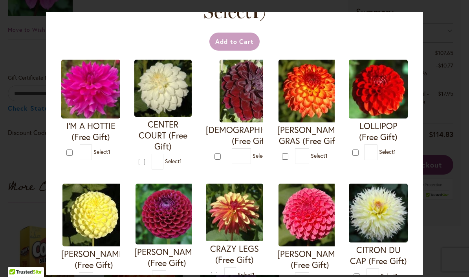
scroll to position [38, 0]
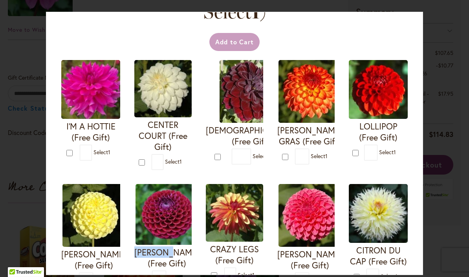
copy h4 "[PERSON_NAME]"
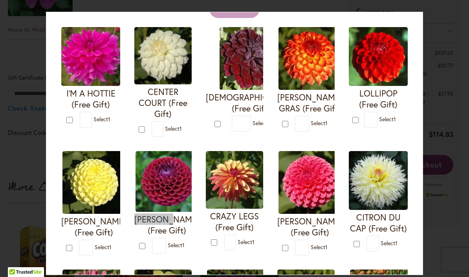
scroll to position [66, 0]
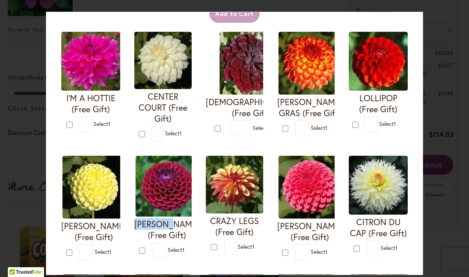
click at [396, 76] on img at bounding box center [378, 61] width 59 height 59
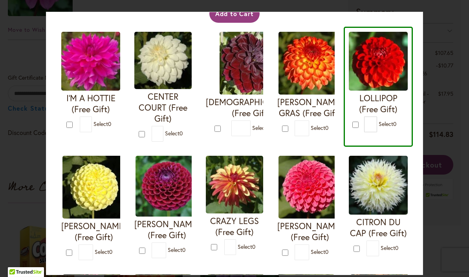
click at [387, 95] on h4 "LOLLIPOP (Free Gift)" at bounding box center [378, 104] width 59 height 22
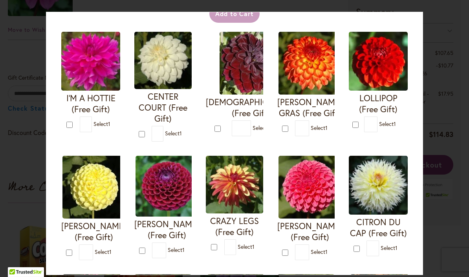
click at [389, 62] on img at bounding box center [378, 61] width 59 height 59
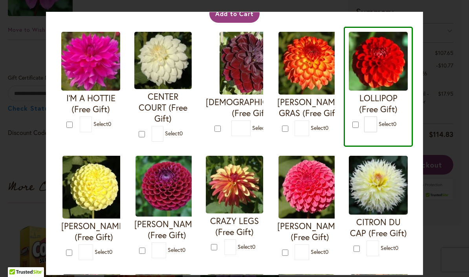
click at [391, 86] on img at bounding box center [378, 61] width 59 height 59
type input "*"
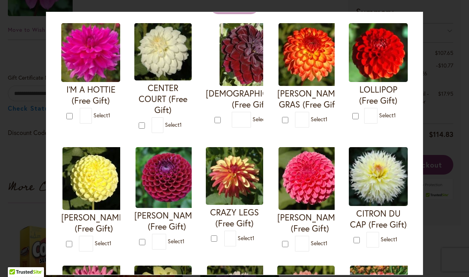
scroll to position [70, 0]
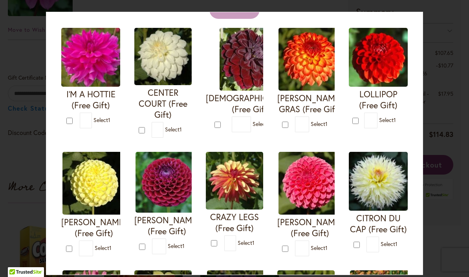
click at [285, 120] on div at bounding box center [286, 124] width 8 height 9
type input "*"
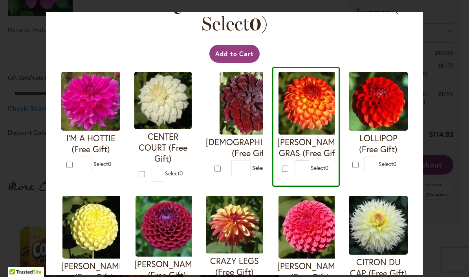
scroll to position [26, 0]
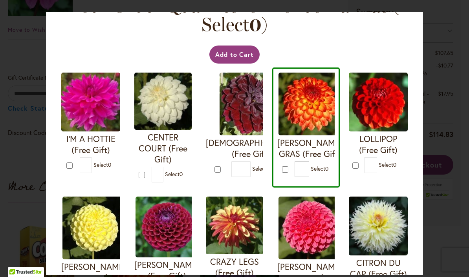
click at [242, 49] on button "Add to Cart" at bounding box center [234, 55] width 51 height 18
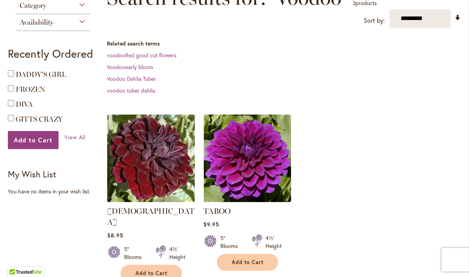
scroll to position [133, 0]
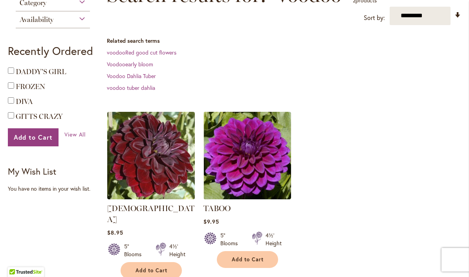
click at [162, 175] on img at bounding box center [151, 156] width 88 height 88
click at [166, 177] on img at bounding box center [151, 156] width 88 height 88
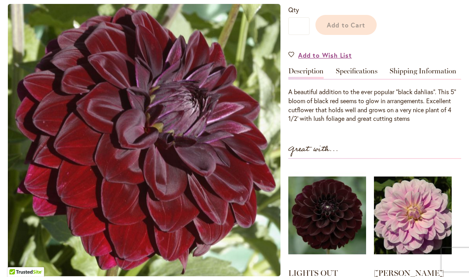
scroll to position [188, 0]
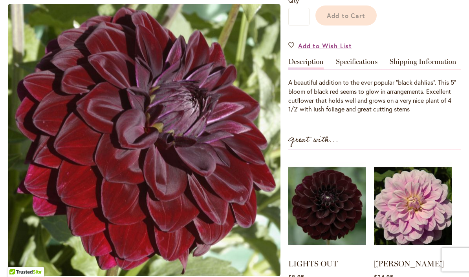
type input "*********"
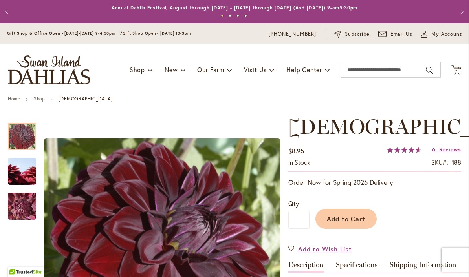
scroll to position [0, 0]
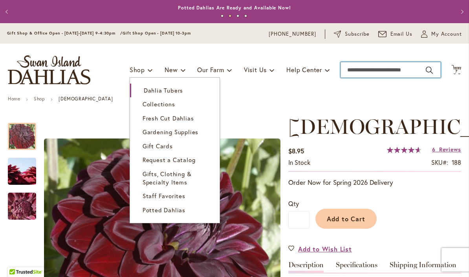
click at [392, 73] on input "Search" at bounding box center [390, 70] width 100 height 16
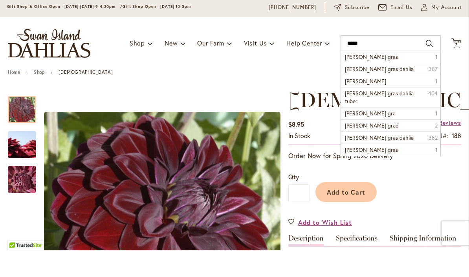
click at [383, 78] on li "mardy gras 1" at bounding box center [390, 84] width 99 height 12
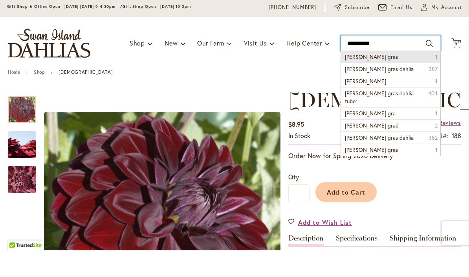
type input "**********"
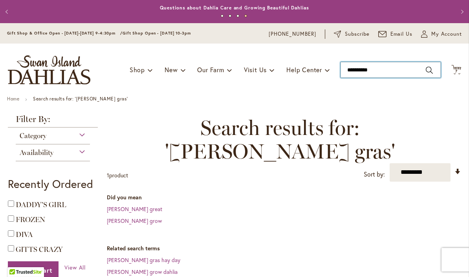
click at [406, 65] on input "**********" at bounding box center [390, 70] width 100 height 16
type input "**********"
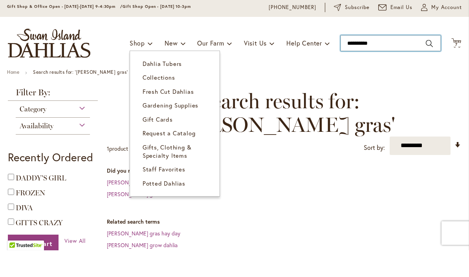
click at [177, 86] on span "Dahlia Tubers" at bounding box center [162, 90] width 39 height 8
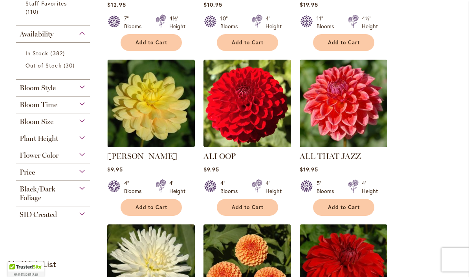
scroll to position [305, 0]
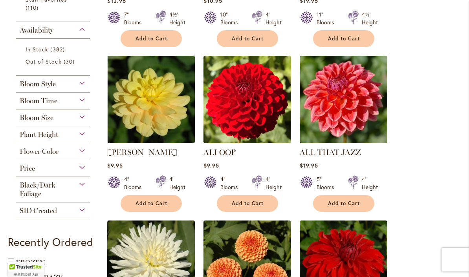
click at [87, 215] on div "SID Created" at bounding box center [53, 209] width 74 height 13
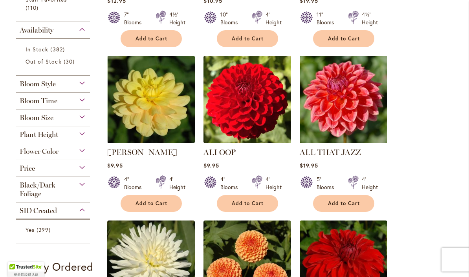
click at [84, 197] on div "Black/Dark Foliage" at bounding box center [53, 187] width 74 height 21
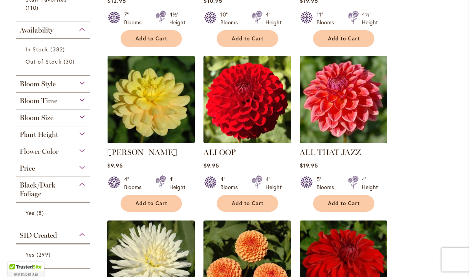
click at [86, 170] on div "Price" at bounding box center [53, 166] width 74 height 13
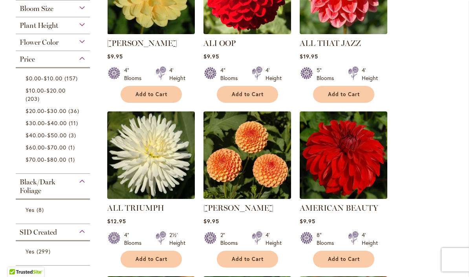
scroll to position [394, 0]
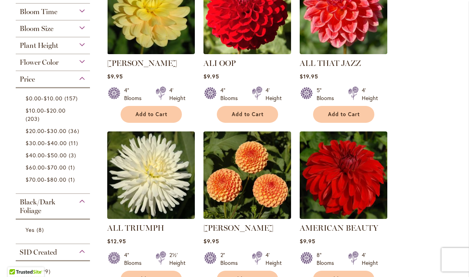
click at [82, 58] on div "Flower Color" at bounding box center [53, 60] width 74 height 13
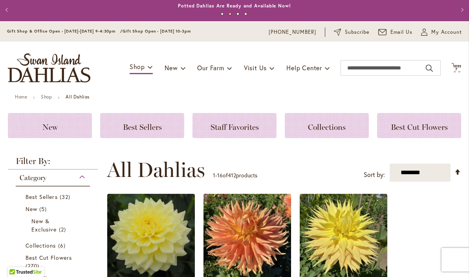
scroll to position [4, 0]
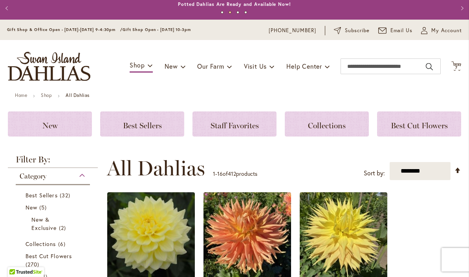
click at [81, 180] on div "Category" at bounding box center [53, 174] width 74 height 13
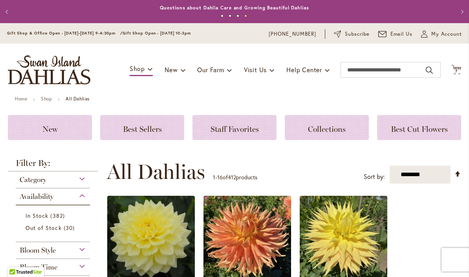
scroll to position [0, 0]
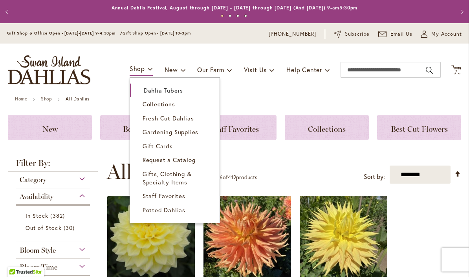
click at [168, 106] on span "Collections" at bounding box center [159, 104] width 33 height 8
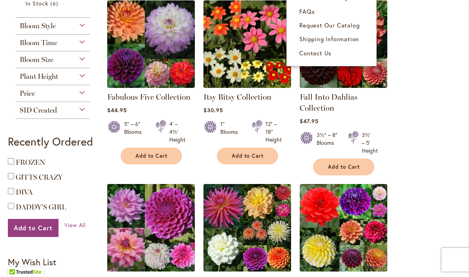
scroll to position [150, 0]
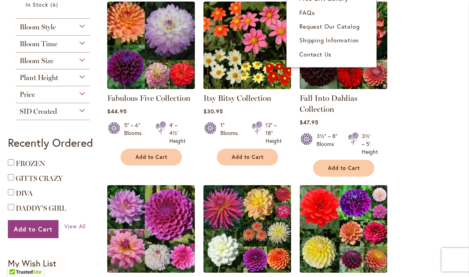
click at [84, 113] on div "SID Created" at bounding box center [53, 109] width 74 height 13
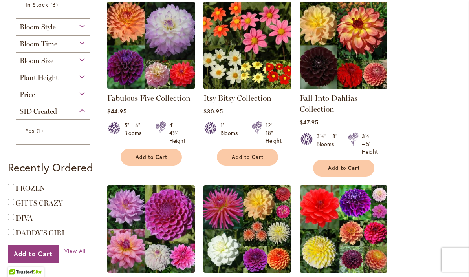
click at [89, 99] on div "Price" at bounding box center [53, 92] width 74 height 13
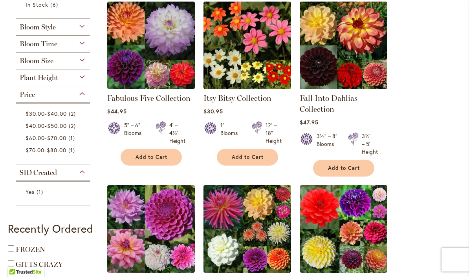
click at [84, 77] on div "Plant Height" at bounding box center [53, 76] width 74 height 13
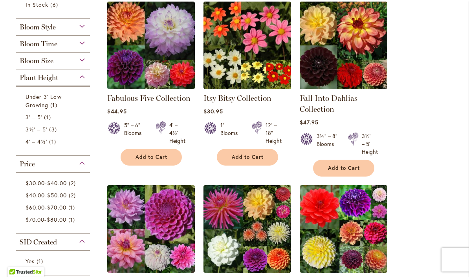
click at [84, 60] on div "Bloom Size" at bounding box center [53, 59] width 74 height 13
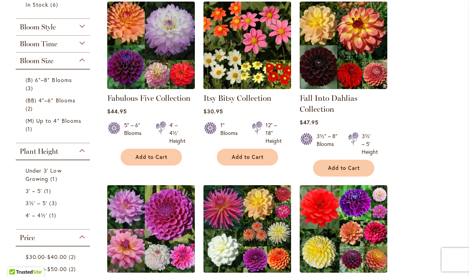
click at [85, 42] on div "Bloom Time" at bounding box center [53, 42] width 74 height 13
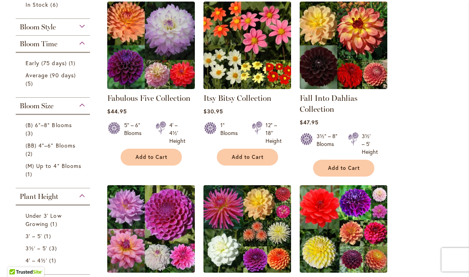
click at [82, 25] on div "Bloom Style" at bounding box center [53, 25] width 74 height 13
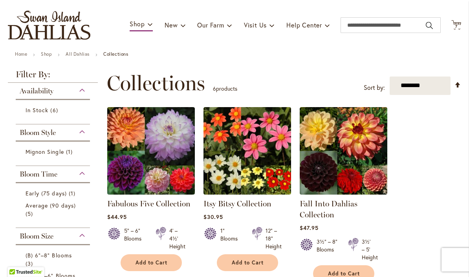
scroll to position [43, 0]
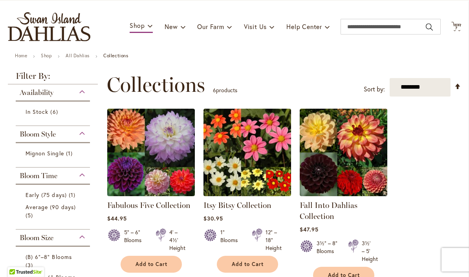
click at [65, 31] on img "store logo" at bounding box center [49, 26] width 82 height 29
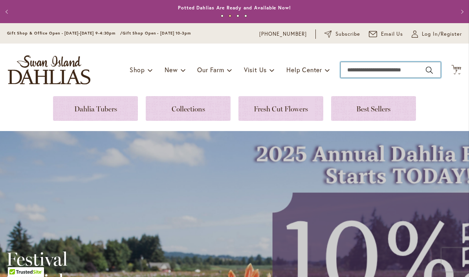
click at [402, 69] on input "Search" at bounding box center [390, 70] width 100 height 16
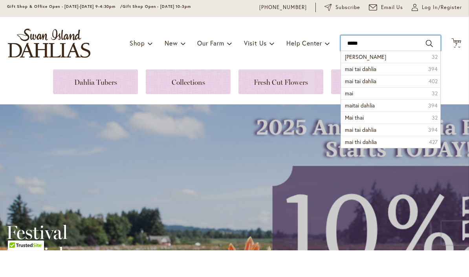
type input "******"
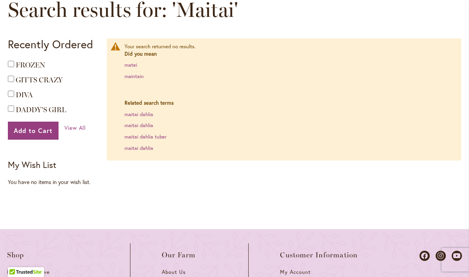
scroll to position [117, 0]
click at [133, 67] on link "matei" at bounding box center [130, 65] width 13 height 7
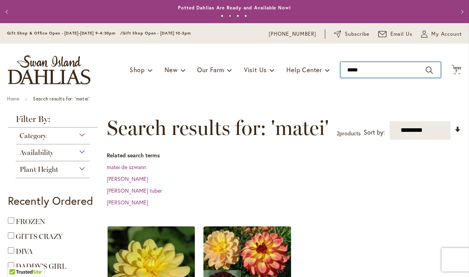
click at [399, 72] on input "*****" at bounding box center [390, 70] width 100 height 16
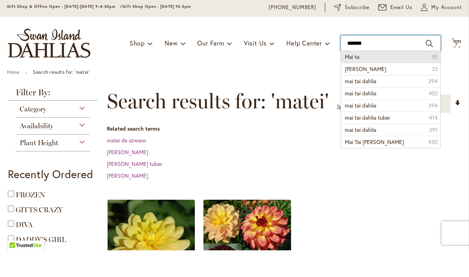
type input "******"
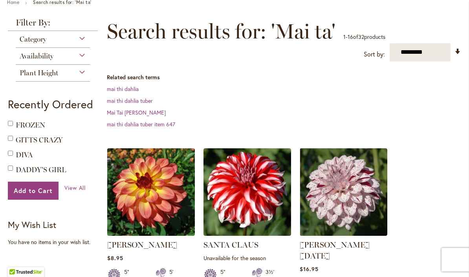
scroll to position [120, 0]
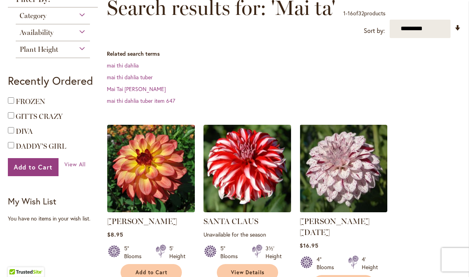
click at [159, 191] on img at bounding box center [151, 169] width 88 height 88
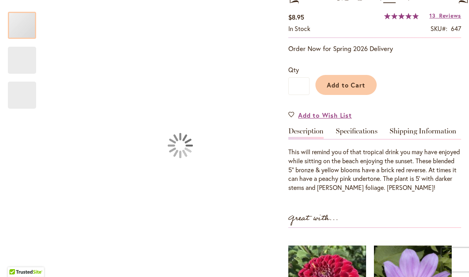
type input "*********"
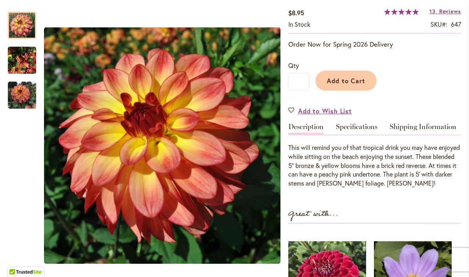
click at [366, 128] on link "Specifications" at bounding box center [357, 128] width 42 height 11
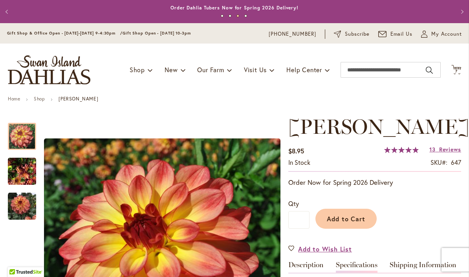
scroll to position [0, 0]
click at [396, 71] on input "Search" at bounding box center [390, 70] width 100 height 16
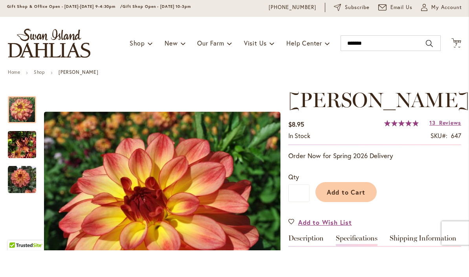
click at [403, 60] on div "Toggle Nav Shop Dahlia Tubers Collections Fresh Cut Dahlias Gardening Supplies …" at bounding box center [234, 70] width 469 height 53
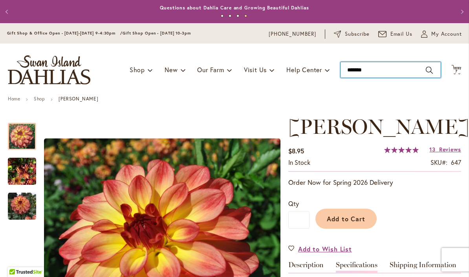
click at [402, 73] on input "*******" at bounding box center [390, 70] width 100 height 16
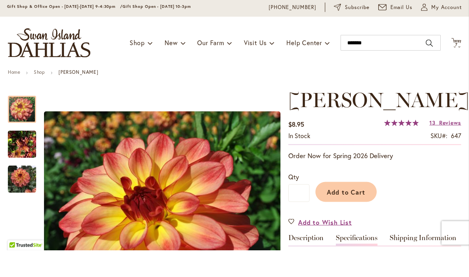
click at [432, 64] on button "Search" at bounding box center [429, 70] width 7 height 13
type input "*******"
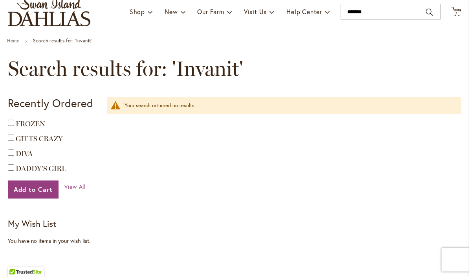
scroll to position [51, 0]
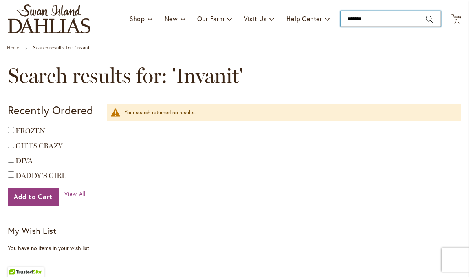
click at [395, 21] on input "*******" at bounding box center [390, 19] width 100 height 16
type input "*"
click at [386, 25] on input "Search" at bounding box center [390, 19] width 100 height 16
paste input "********"
click at [430, 21] on button "Search" at bounding box center [429, 19] width 7 height 13
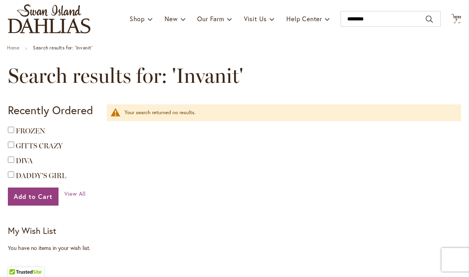
type input "********"
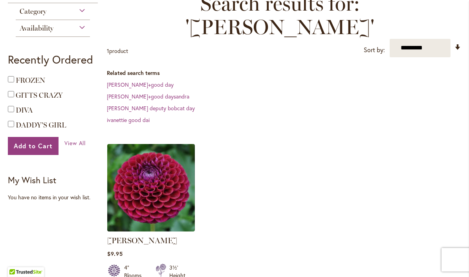
scroll to position [126, 0]
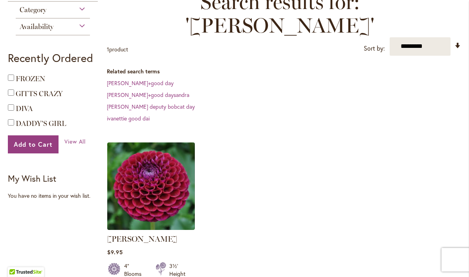
click at [175, 157] on img at bounding box center [151, 187] width 88 height 88
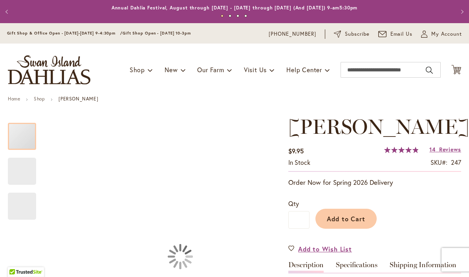
type input "*********"
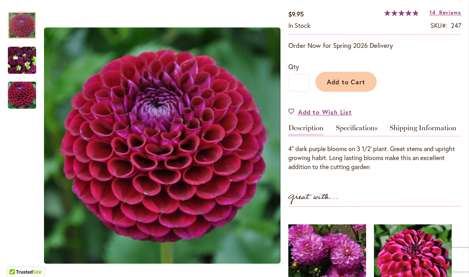
click at [366, 124] on link "Specifications" at bounding box center [357, 129] width 42 height 11
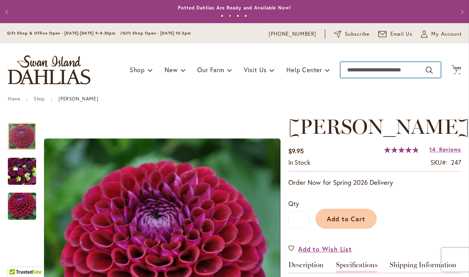
click at [395, 71] on input "Search" at bounding box center [390, 70] width 100 height 16
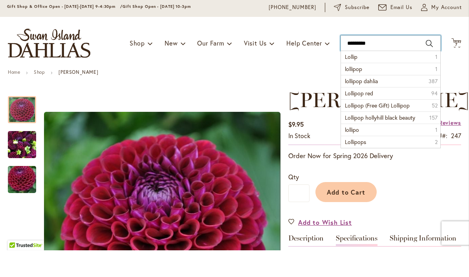
click at [424, 62] on input "********" at bounding box center [390, 70] width 100 height 16
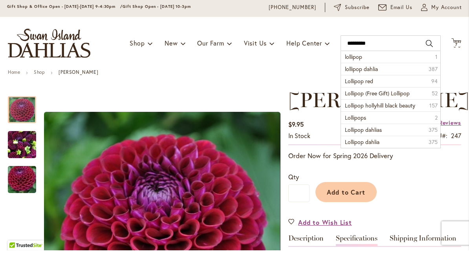
click at [431, 64] on button "Search" at bounding box center [429, 70] width 7 height 13
type input "********"
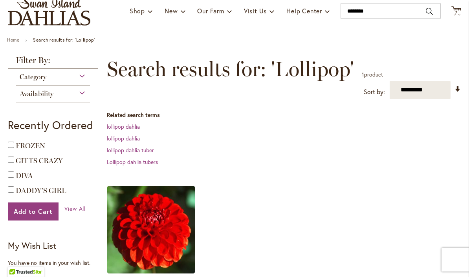
scroll to position [59, 0]
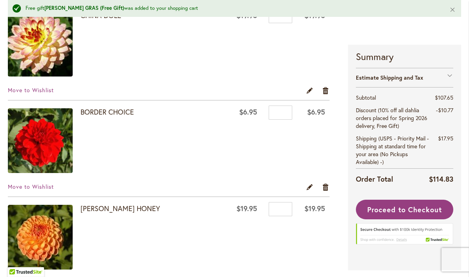
scroll to position [275, 0]
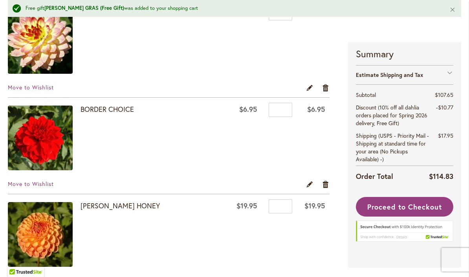
click at [429, 206] on span "Proceed to Checkout" at bounding box center [404, 206] width 75 height 9
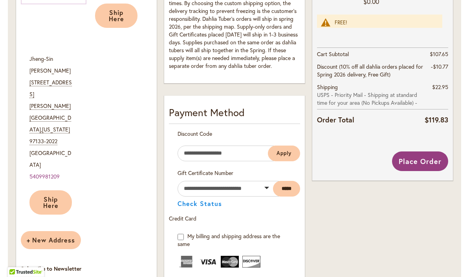
scroll to position [348, 0]
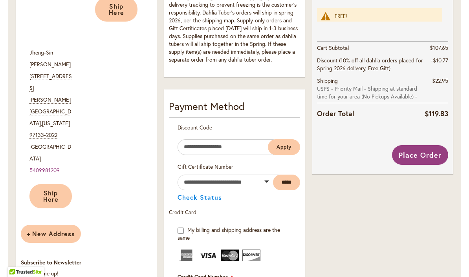
click at [426, 157] on span "Place Order" at bounding box center [420, 154] width 43 height 9
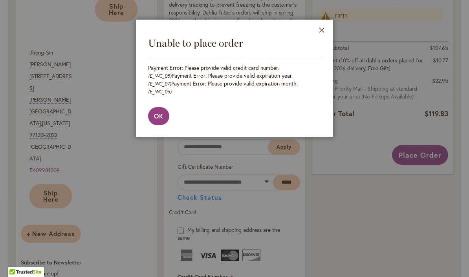
click at [165, 112] on button "OK" at bounding box center [158, 116] width 21 height 18
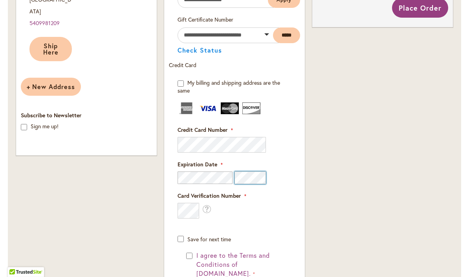
scroll to position [497, 0]
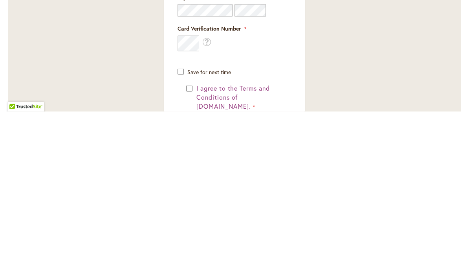
click at [226, 234] on span "Save for next time" at bounding box center [209, 237] width 44 height 7
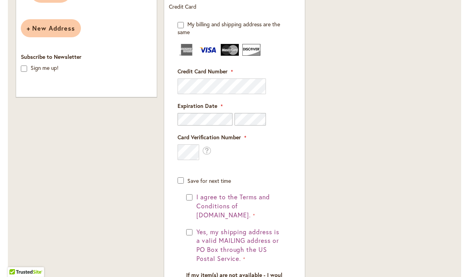
scroll to position [554, 0]
click at [246, 202] on span "I agree to the Terms and Conditions of dahlias.com." at bounding box center [232, 205] width 73 height 26
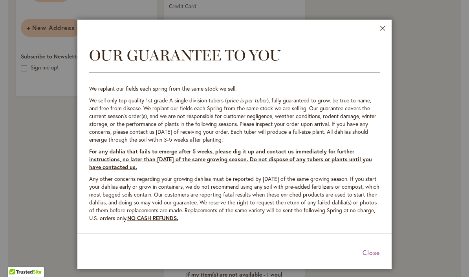
click at [370, 256] on span "Close" at bounding box center [370, 253] width 17 height 8
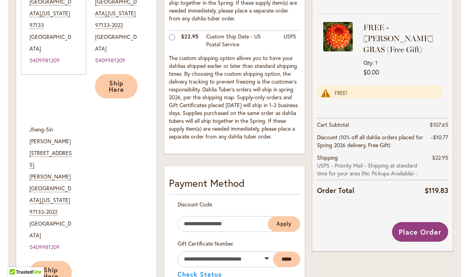
scroll to position [278, 0]
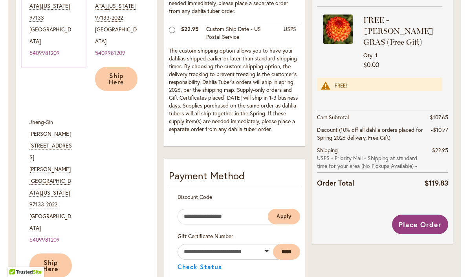
click at [428, 223] on span "Place Order" at bounding box center [420, 224] width 43 height 9
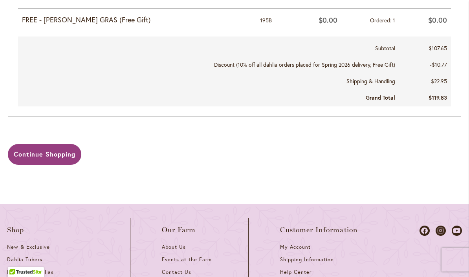
scroll to position [538, 0]
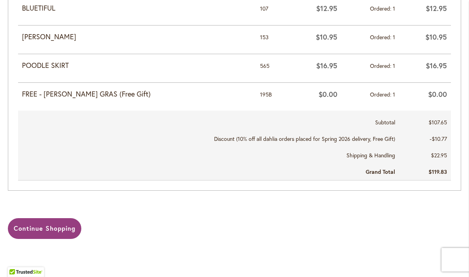
click at [38, 224] on span "Continue Shopping" at bounding box center [45, 228] width 62 height 8
